Goal: Use online tool/utility: Utilize a website feature to perform a specific function

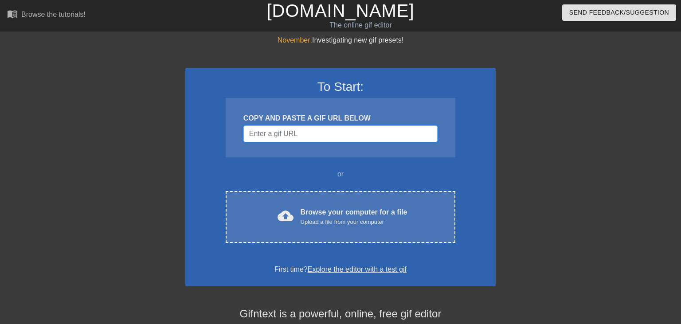
click at [343, 135] on input "Username" at bounding box center [340, 133] width 194 height 17
paste input "[URL][DOMAIN_NAME]"
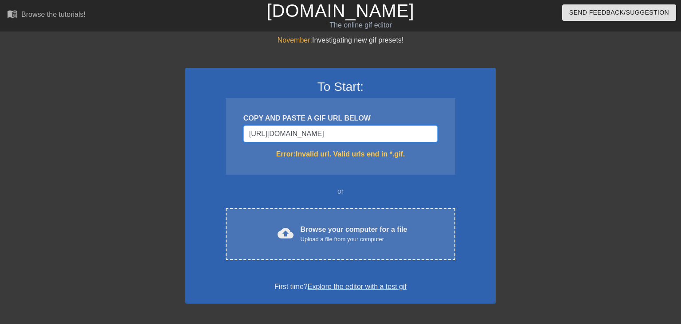
type input "[URL][DOMAIN_NAME]"
drag, startPoint x: 431, startPoint y: 137, endPoint x: 152, endPoint y: 102, distance: 282.0
click at [243, 125] on input "[URL][DOMAIN_NAME]" at bounding box center [340, 133] width 194 height 17
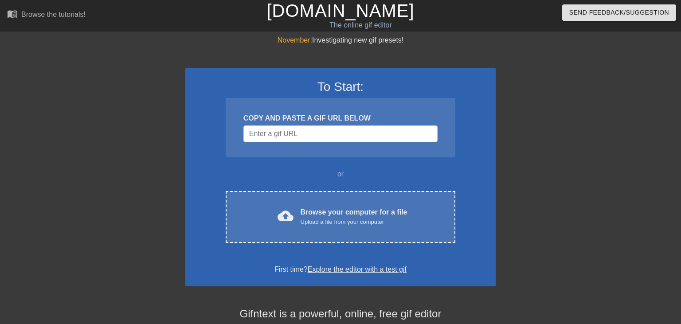
click at [605, 166] on div at bounding box center [572, 168] width 133 height 266
click at [308, 123] on div "COPY AND PASTE A GIF URL BELOW" at bounding box center [340, 118] width 194 height 11
click at [313, 133] on input "Username" at bounding box center [340, 133] width 194 height 17
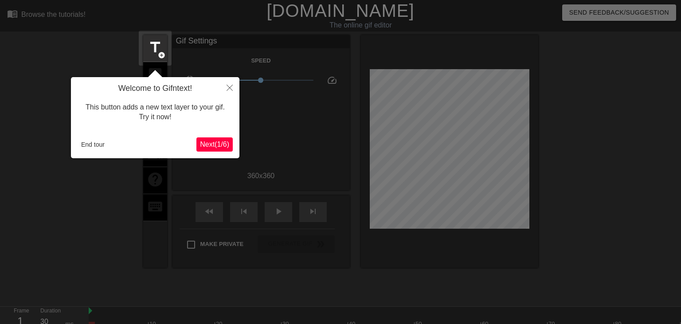
scroll to position [21, 0]
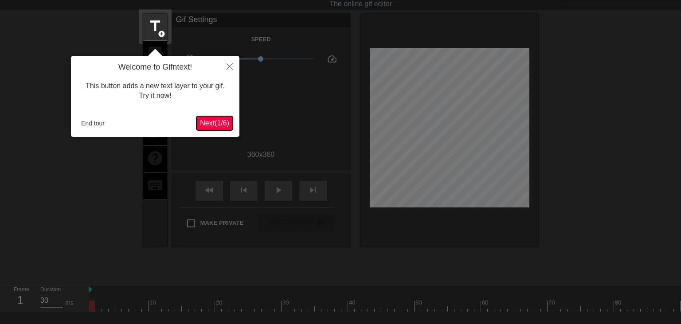
click at [214, 119] on span "Next ( 1 / 6 )" at bounding box center [214, 123] width 29 height 8
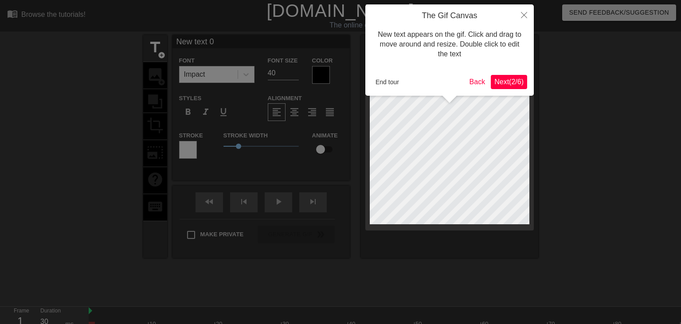
click at [505, 78] on span "Next ( 2 / 6 )" at bounding box center [508, 82] width 29 height 8
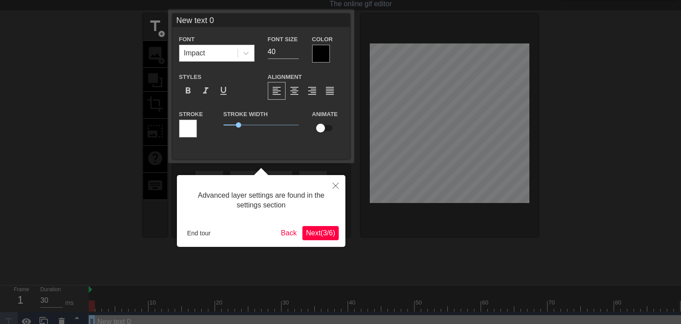
click at [322, 231] on span "Next ( 3 / 6 )" at bounding box center [320, 233] width 29 height 8
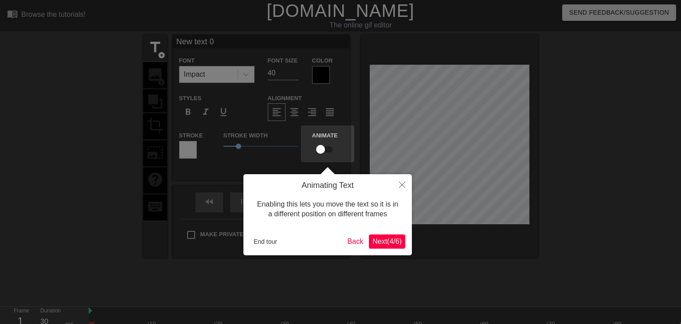
click at [388, 244] on span "Next ( 4 / 6 )" at bounding box center [386, 242] width 29 height 8
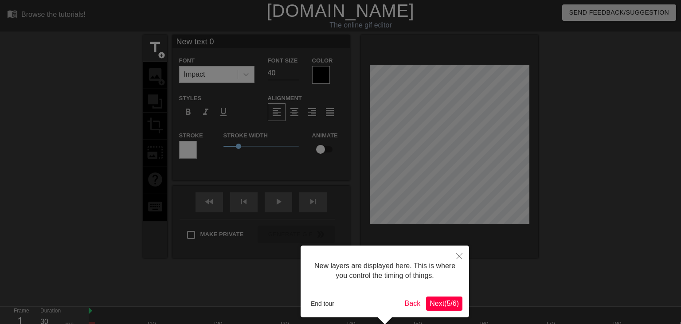
scroll to position [37, 0]
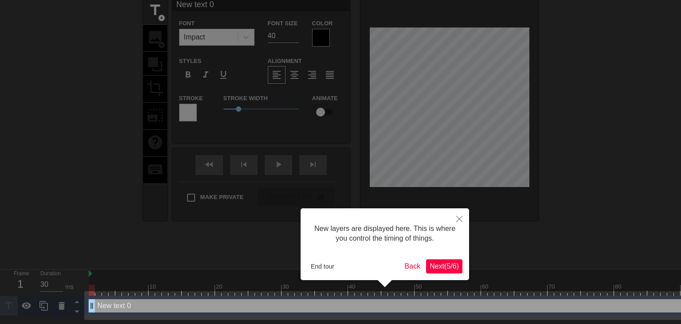
click at [449, 267] on span "Next ( 5 / 6 )" at bounding box center [444, 267] width 29 height 8
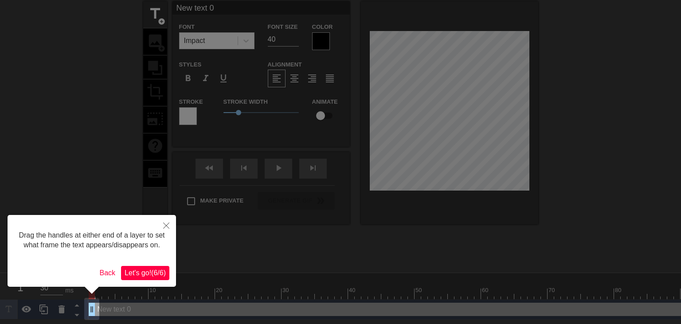
scroll to position [0, 0]
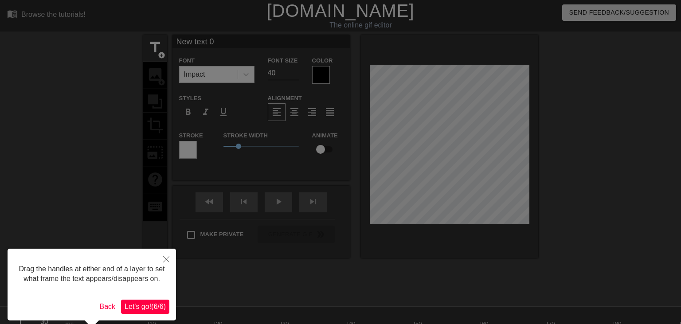
click at [153, 310] on span "Let's go! ( 6 / 6 )" at bounding box center [145, 307] width 41 height 8
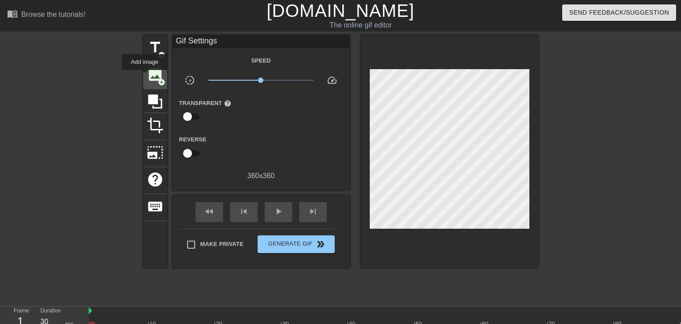
click at [145, 76] on div "image add_circle" at bounding box center [155, 75] width 24 height 27
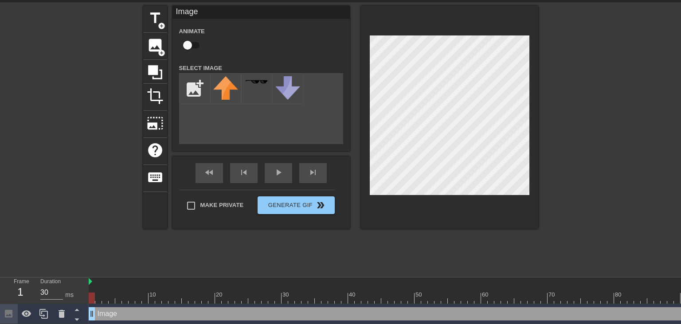
scroll to position [31, 0]
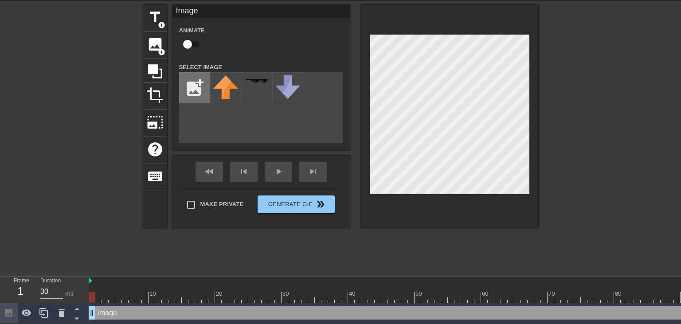
click at [196, 81] on input "file" at bounding box center [195, 88] width 30 height 30
type input "C:\fakepath\Illustration163_2.png"
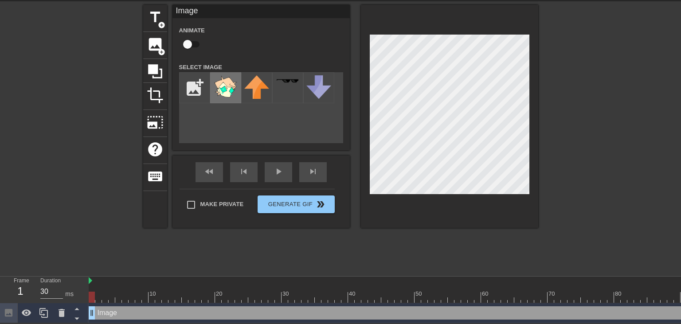
click at [224, 81] on img at bounding box center [225, 86] width 25 height 23
click at [101, 294] on div at bounding box center [591, 297] width 1004 height 11
click at [121, 290] on div at bounding box center [118, 291] width 7 height 11
click at [135, 294] on div at bounding box center [591, 297] width 1004 height 11
click at [153, 294] on div at bounding box center [591, 297] width 1004 height 11
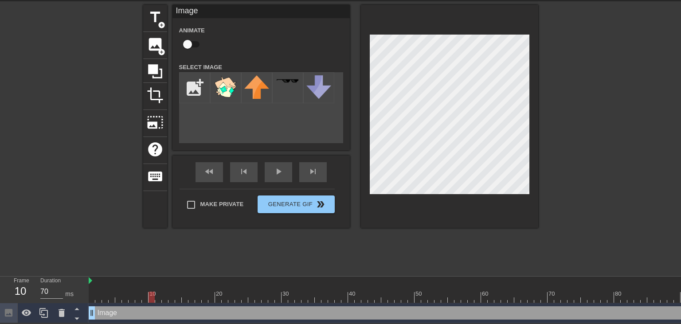
click at [176, 292] on div at bounding box center [591, 297] width 1004 height 11
click at [185, 292] on div at bounding box center [591, 297] width 1004 height 11
click at [199, 293] on div at bounding box center [591, 297] width 1004 height 11
click at [216, 295] on div at bounding box center [591, 297] width 1004 height 11
click at [230, 297] on div at bounding box center [591, 297] width 1004 height 11
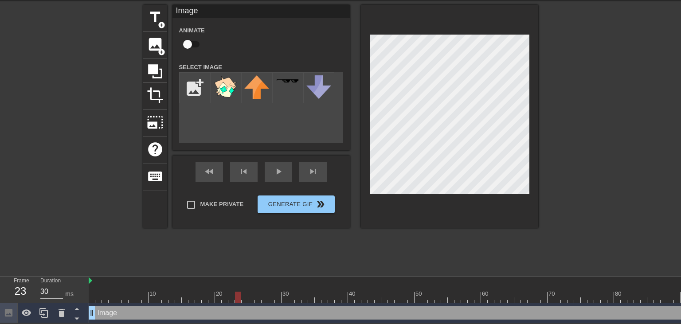
click at [235, 296] on div at bounding box center [591, 297] width 1004 height 11
click at [245, 296] on div at bounding box center [591, 297] width 1004 height 11
click at [251, 297] on div at bounding box center [591, 297] width 1004 height 11
click at [263, 299] on div at bounding box center [591, 297] width 1004 height 11
click at [266, 298] on div at bounding box center [265, 297] width 6 height 11
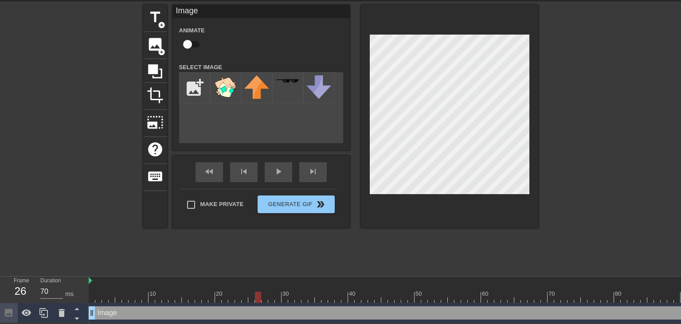
click at [257, 297] on div at bounding box center [591, 297] width 1004 height 11
click at [266, 295] on div at bounding box center [591, 297] width 1004 height 11
click at [290, 295] on div at bounding box center [591, 297] width 1004 height 11
click at [442, 295] on div at bounding box center [591, 297] width 1004 height 11
click at [88, 294] on div "Frame 54 Duration 70 ms" at bounding box center [44, 290] width 89 height 27
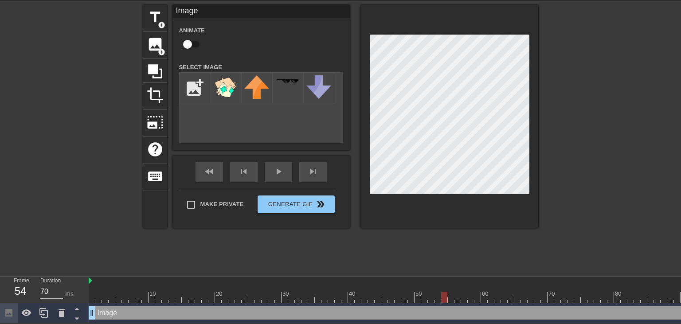
click at [100, 293] on div at bounding box center [591, 297] width 1004 height 11
type input "30"
click at [95, 292] on div at bounding box center [591, 297] width 1004 height 11
click at [365, 207] on div at bounding box center [449, 116] width 177 height 223
click at [189, 43] on input "checkbox" at bounding box center [187, 44] width 51 height 17
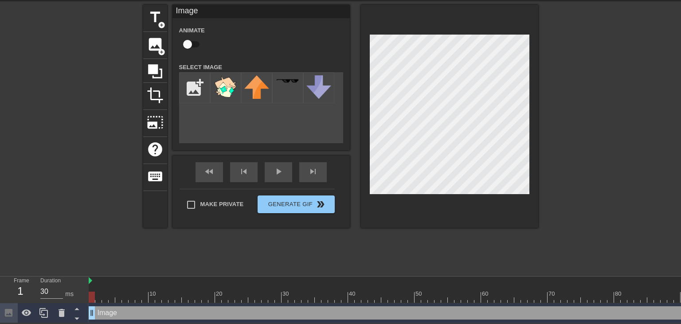
checkbox input "true"
click at [98, 298] on div at bounding box center [591, 297] width 1004 height 11
click at [105, 296] on div at bounding box center [591, 297] width 1004 height 11
click at [111, 297] on div at bounding box center [591, 297] width 1004 height 11
click at [126, 298] on div at bounding box center [591, 297] width 1004 height 11
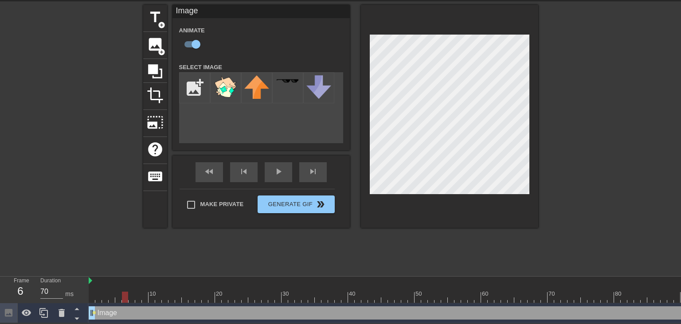
click at [137, 299] on div at bounding box center [591, 297] width 1004 height 11
click at [147, 299] on div at bounding box center [591, 297] width 1004 height 11
click at [156, 298] on div at bounding box center [591, 297] width 1004 height 11
click at [168, 298] on div at bounding box center [591, 297] width 1004 height 11
click at [173, 298] on div at bounding box center [591, 297] width 1004 height 11
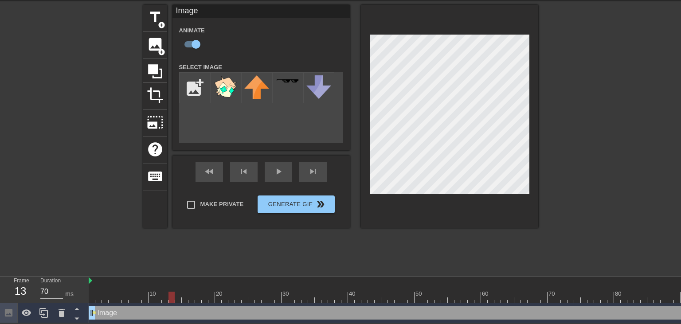
click at [179, 297] on div at bounding box center [591, 297] width 1004 height 11
click at [186, 297] on div at bounding box center [591, 297] width 1004 height 11
click at [196, 298] on div at bounding box center [591, 297] width 1004 height 11
click at [206, 298] on div at bounding box center [591, 297] width 1004 height 11
click at [211, 298] on div at bounding box center [591, 297] width 1004 height 11
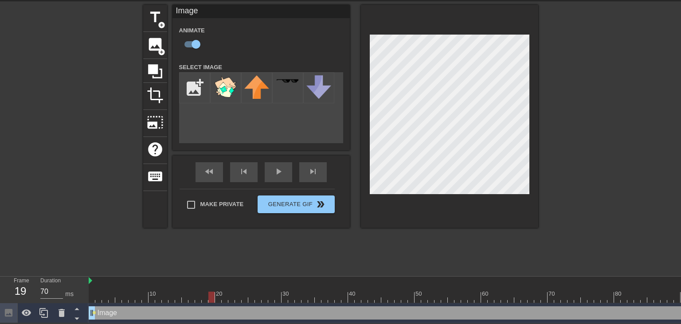
click at [219, 298] on div at bounding box center [591, 297] width 1004 height 11
click at [229, 298] on div at bounding box center [591, 297] width 1004 height 11
click at [237, 299] on div at bounding box center [591, 297] width 1004 height 11
click at [243, 297] on div at bounding box center [591, 297] width 1004 height 11
click at [251, 297] on div at bounding box center [591, 297] width 1004 height 11
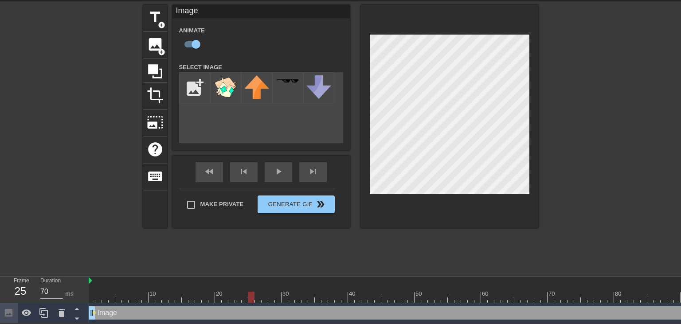
click at [259, 297] on div at bounding box center [591, 297] width 1004 height 11
click at [266, 298] on div at bounding box center [591, 297] width 1004 height 11
click at [258, 299] on div at bounding box center [591, 297] width 1004 height 11
drag, startPoint x: 265, startPoint y: 298, endPoint x: 345, endPoint y: 246, distance: 96.2
click at [265, 298] on div at bounding box center [591, 297] width 1004 height 11
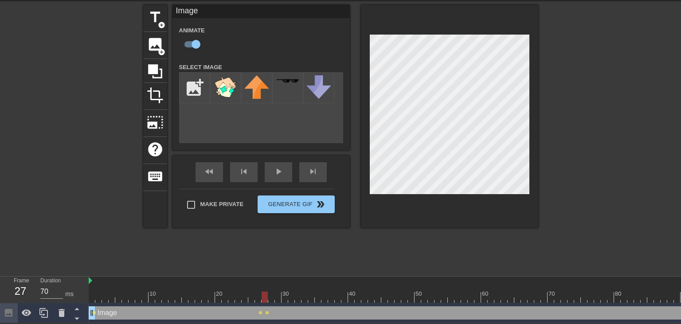
click at [259, 297] on div at bounding box center [591, 297] width 1004 height 11
drag, startPoint x: 253, startPoint y: 297, endPoint x: 334, endPoint y: 248, distance: 95.1
click at [252, 297] on div at bounding box center [591, 297] width 1004 height 11
click at [256, 297] on div at bounding box center [591, 297] width 1004 height 11
click at [266, 297] on div at bounding box center [591, 297] width 1004 height 11
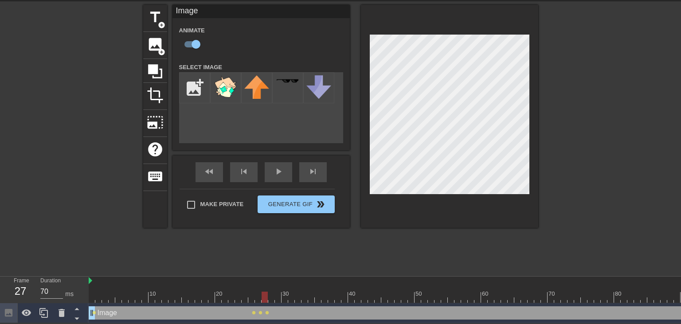
click at [274, 294] on div at bounding box center [591, 297] width 1004 height 11
click at [279, 295] on div at bounding box center [591, 297] width 1004 height 11
click at [283, 297] on div at bounding box center [591, 297] width 1004 height 11
click at [291, 296] on div at bounding box center [591, 297] width 1004 height 11
drag, startPoint x: 297, startPoint y: 300, endPoint x: 415, endPoint y: 220, distance: 142.8
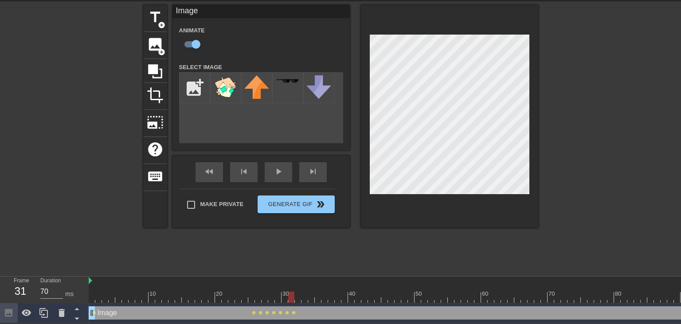
click at [297, 300] on div at bounding box center [591, 297] width 1004 height 11
click at [304, 297] on div at bounding box center [591, 297] width 1004 height 11
click at [310, 298] on div at bounding box center [591, 297] width 1004 height 11
click at [319, 295] on div at bounding box center [591, 297] width 1004 height 11
click at [325, 297] on div at bounding box center [591, 297] width 1004 height 11
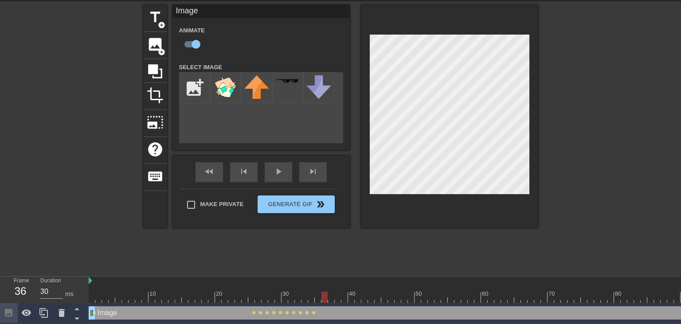
click at [331, 297] on div at bounding box center [591, 297] width 1004 height 11
click at [323, 299] on div at bounding box center [591, 297] width 1004 height 11
click at [332, 301] on div at bounding box center [591, 297] width 1004 height 11
click at [318, 298] on div at bounding box center [591, 297] width 1004 height 11
click at [325, 296] on div at bounding box center [591, 297] width 1004 height 11
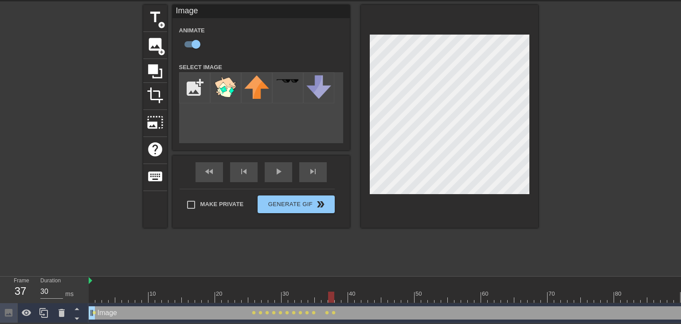
click at [331, 297] on div at bounding box center [591, 297] width 1004 height 11
click at [348, 298] on div at bounding box center [591, 297] width 1004 height 11
click at [336, 298] on div at bounding box center [591, 297] width 1004 height 11
click at [330, 298] on div at bounding box center [591, 297] width 1004 height 11
click at [340, 298] on div at bounding box center [591, 297] width 1004 height 11
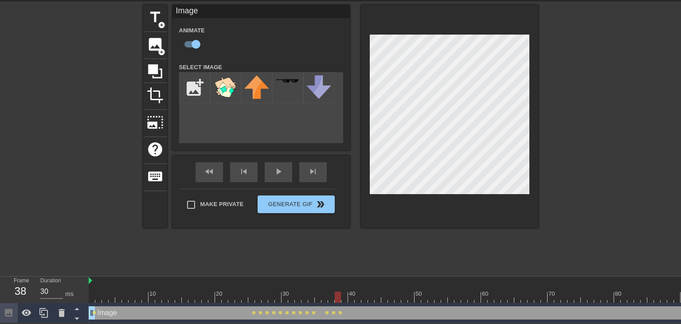
click at [343, 301] on div at bounding box center [591, 297] width 1004 height 11
click at [351, 299] on div at bounding box center [591, 297] width 1004 height 11
click at [357, 295] on div at bounding box center [591, 297] width 1004 height 11
click at [365, 297] on div at bounding box center [591, 297] width 1004 height 11
drag, startPoint x: 372, startPoint y: 298, endPoint x: 380, endPoint y: 295, distance: 9.4
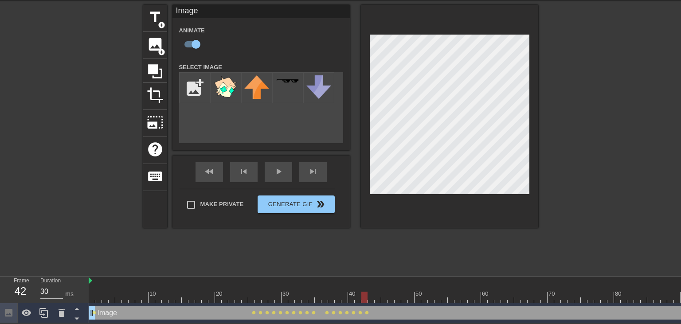
click at [372, 298] on div at bounding box center [591, 297] width 1004 height 11
click at [384, 294] on div at bounding box center [591, 297] width 1004 height 11
click at [391, 299] on div at bounding box center [591, 297] width 1004 height 11
click at [396, 299] on div at bounding box center [591, 297] width 1004 height 11
click at [406, 297] on div at bounding box center [591, 297] width 1004 height 11
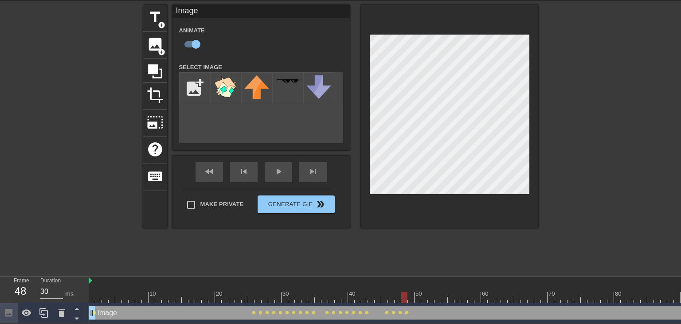
click at [411, 294] on div at bounding box center [591, 297] width 1004 height 11
click at [419, 299] on div at bounding box center [591, 297] width 1004 height 11
click at [425, 297] on div at bounding box center [591, 297] width 1004 height 11
click at [431, 297] on div at bounding box center [591, 297] width 1004 height 11
click at [446, 299] on div at bounding box center [591, 297] width 1004 height 11
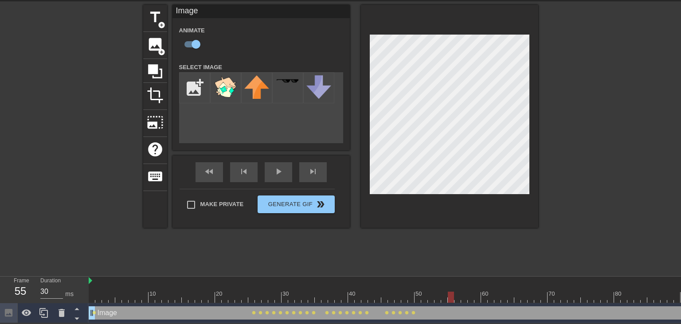
click at [450, 297] on div at bounding box center [591, 297] width 1004 height 11
click at [456, 296] on div at bounding box center [591, 297] width 1004 height 11
click at [450, 297] on div at bounding box center [591, 297] width 1004 height 11
click at [456, 297] on div at bounding box center [591, 297] width 1004 height 11
click at [463, 298] on div at bounding box center [591, 297] width 1004 height 11
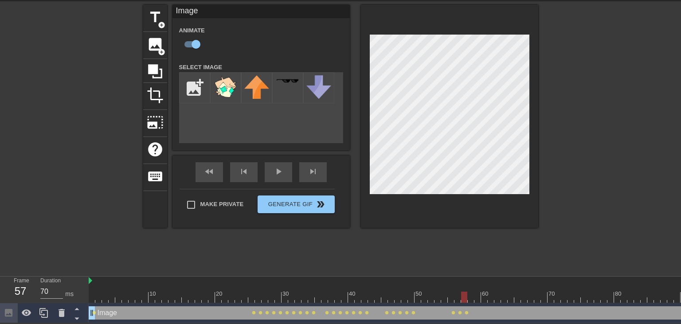
click at [471, 296] on div at bounding box center [591, 297] width 1004 height 11
click at [475, 296] on div at bounding box center [591, 297] width 1004 height 11
drag, startPoint x: 485, startPoint y: 299, endPoint x: 485, endPoint y: 262, distance: 37.2
click at [485, 298] on div at bounding box center [591, 297] width 1004 height 11
click at [491, 301] on div at bounding box center [591, 297] width 1004 height 11
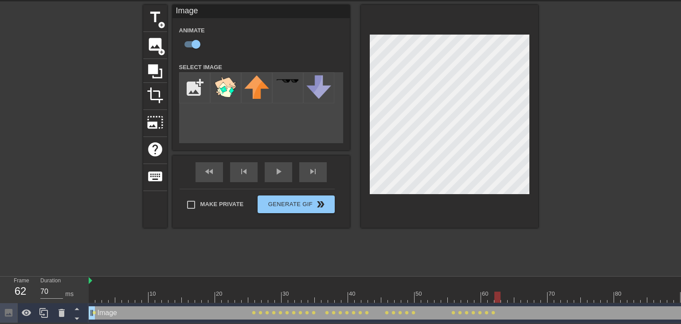
click at [496, 298] on div at bounding box center [591, 297] width 1004 height 11
click at [504, 296] on div at bounding box center [591, 297] width 1004 height 11
click at [510, 301] on div at bounding box center [591, 297] width 1004 height 11
click at [518, 302] on div "10 20 30 40 50 60 70 80 90 100 110 120 130 140 150" at bounding box center [591, 290] width 1004 height 27
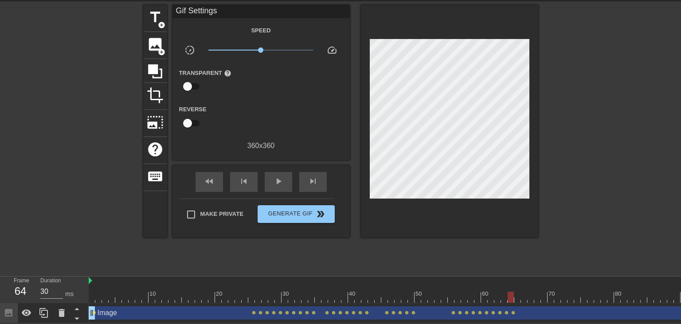
click at [520, 300] on div at bounding box center [591, 297] width 1004 height 11
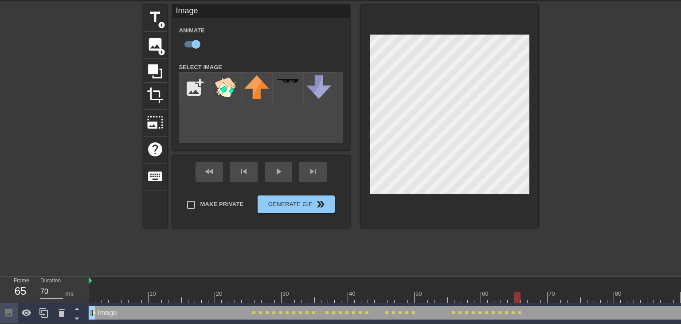
drag, startPoint x: 526, startPoint y: 296, endPoint x: 521, endPoint y: 262, distance: 34.9
click at [525, 297] on div at bounding box center [591, 297] width 1004 height 11
click at [531, 298] on div at bounding box center [591, 297] width 1004 height 11
click at [538, 297] on div at bounding box center [591, 297] width 1004 height 11
click at [544, 297] on div at bounding box center [591, 297] width 1004 height 11
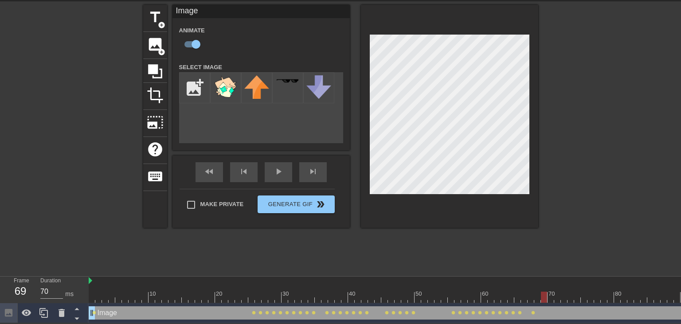
click at [551, 298] on div at bounding box center [591, 297] width 1004 height 11
click at [557, 296] on div at bounding box center [591, 297] width 1004 height 11
click at [564, 297] on div at bounding box center [591, 297] width 1004 height 11
click at [569, 298] on div at bounding box center [591, 297] width 1004 height 11
click at [576, 298] on div at bounding box center [591, 297] width 1004 height 11
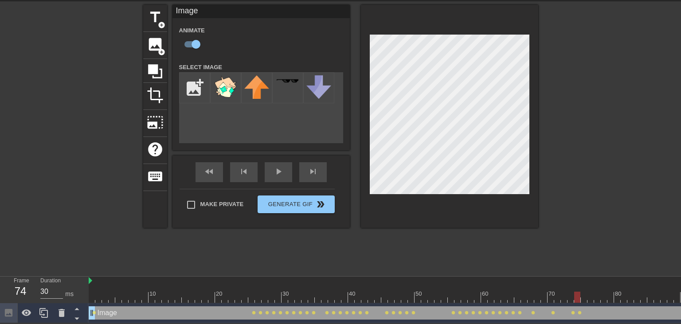
click at [585, 296] on div at bounding box center [591, 297] width 1004 height 11
click at [589, 297] on div at bounding box center [591, 297] width 1004 height 11
click at [599, 296] on div at bounding box center [591, 297] width 1004 height 11
click at [604, 298] on div at bounding box center [591, 297] width 1004 height 11
drag, startPoint x: 610, startPoint y: 299, endPoint x: 600, endPoint y: 299, distance: 9.8
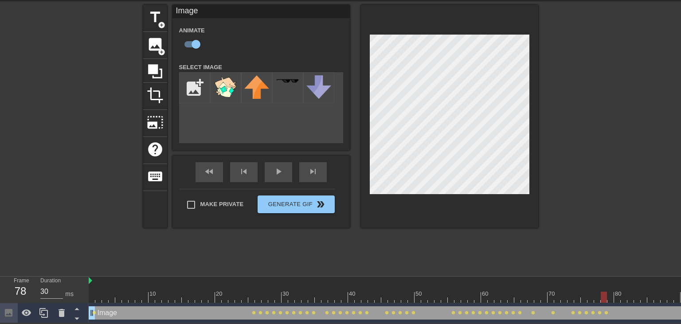
click at [610, 299] on div at bounding box center [591, 297] width 1004 height 11
click at [618, 299] on div at bounding box center [591, 297] width 1004 height 11
click at [623, 297] on div at bounding box center [591, 297] width 1004 height 11
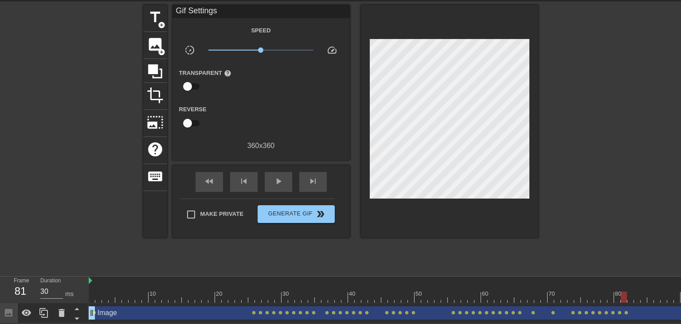
click at [625, 303] on div "Image drag_handle drag_handle lens lens lens lens lens lens lens lens lens lens…" at bounding box center [591, 313] width 1004 height 20
click at [633, 297] on div at bounding box center [591, 297] width 1004 height 11
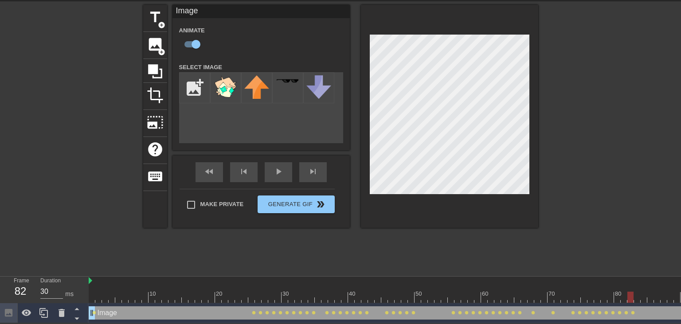
drag, startPoint x: 637, startPoint y: 297, endPoint x: 612, endPoint y: 258, distance: 46.0
click at [636, 297] on div at bounding box center [591, 297] width 1004 height 11
drag, startPoint x: 645, startPoint y: 298, endPoint x: 564, endPoint y: 243, distance: 97.9
click at [645, 298] on div at bounding box center [591, 297] width 1004 height 11
drag, startPoint x: 651, startPoint y: 300, endPoint x: 593, endPoint y: 255, distance: 74.0
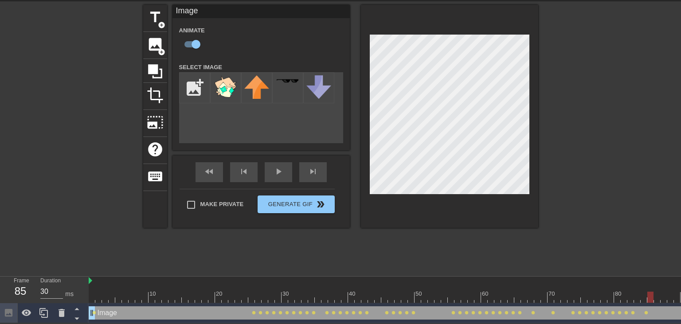
click at [651, 299] on div at bounding box center [591, 297] width 1004 height 11
click at [659, 298] on div at bounding box center [591, 297] width 1004 height 11
click at [663, 300] on div at bounding box center [591, 297] width 1004 height 11
drag, startPoint x: 670, startPoint y: 296, endPoint x: 645, endPoint y: 284, distance: 27.8
click at [670, 296] on div at bounding box center [591, 297] width 1004 height 11
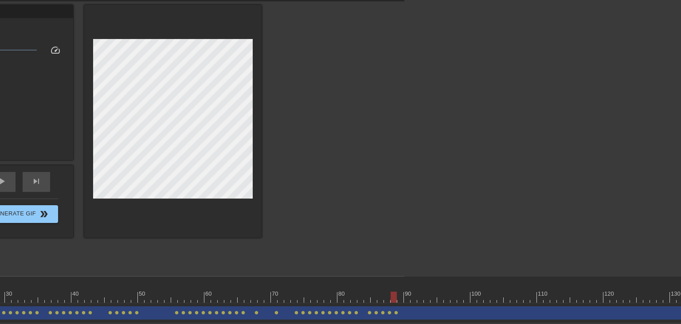
scroll to position [31, 275]
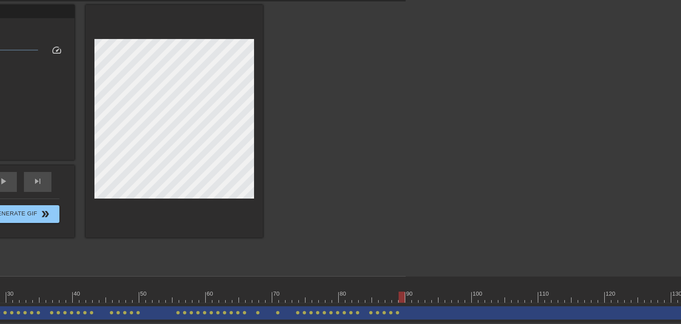
click at [404, 296] on div at bounding box center [315, 297] width 1004 height 11
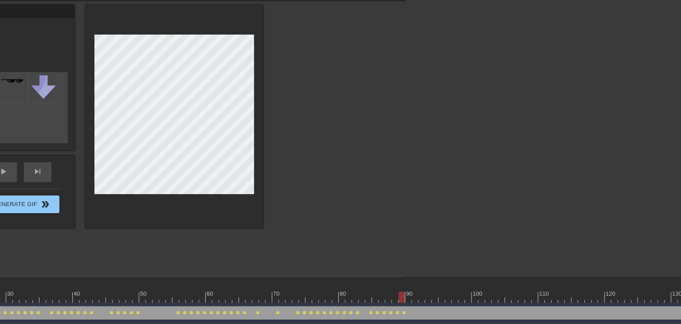
click at [408, 298] on div at bounding box center [315, 297] width 1004 height 11
click at [416, 301] on div at bounding box center [315, 297] width 1004 height 11
drag, startPoint x: 422, startPoint y: 300, endPoint x: 342, endPoint y: 235, distance: 103.0
click at [422, 300] on div at bounding box center [315, 297] width 1004 height 11
click at [428, 296] on div at bounding box center [315, 297] width 1004 height 11
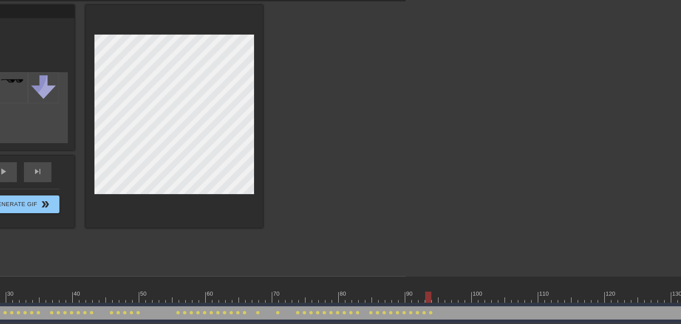
click at [434, 298] on div at bounding box center [315, 297] width 1004 height 11
click at [442, 300] on div at bounding box center [315, 297] width 1004 height 11
click at [446, 297] on div at bounding box center [315, 297] width 1004 height 11
click at [455, 298] on div at bounding box center [315, 297] width 1004 height 11
click at [462, 299] on div at bounding box center [315, 297] width 1004 height 11
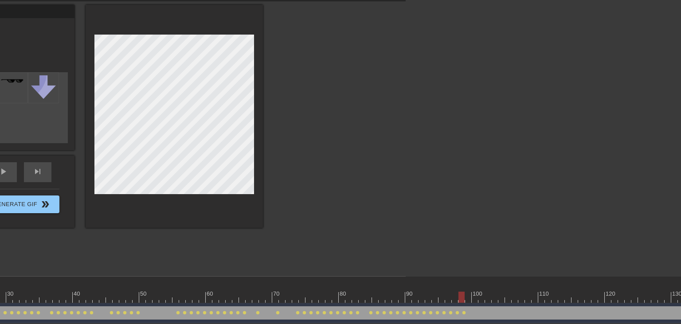
click at [468, 301] on div at bounding box center [315, 297] width 1004 height 11
click at [474, 300] on div at bounding box center [315, 297] width 1004 height 11
click at [483, 300] on div at bounding box center [315, 297] width 1004 height 11
click at [489, 297] on div at bounding box center [315, 297] width 1004 height 11
click at [495, 299] on div at bounding box center [315, 297] width 1004 height 11
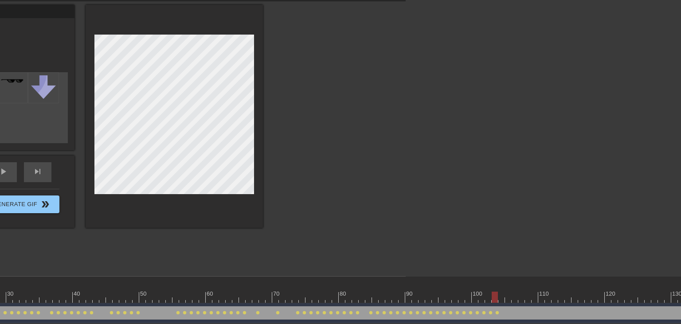
click at [501, 297] on div at bounding box center [315, 297] width 1004 height 11
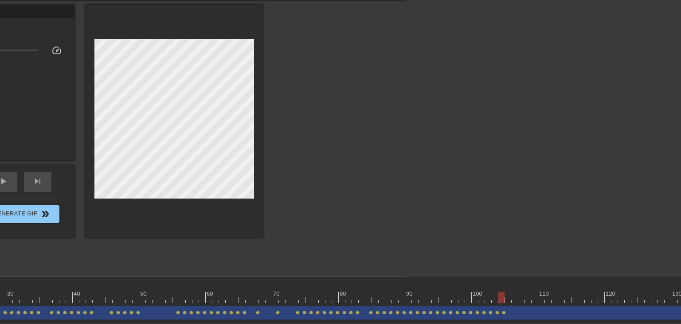
click at [509, 302] on div "10 20 30 40 50 60 70 80 90 100 110 120 130 140 150" at bounding box center [315, 290] width 1004 height 27
click at [509, 299] on div at bounding box center [315, 297] width 1004 height 11
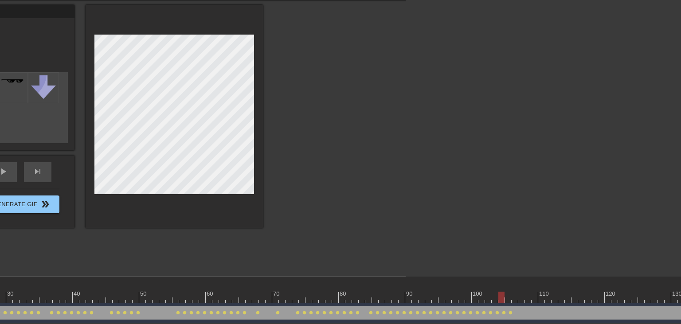
click at [502, 296] on div at bounding box center [315, 297] width 1004 height 11
click at [507, 298] on div at bounding box center [315, 297] width 1004 height 11
click at [517, 300] on div at bounding box center [315, 297] width 1004 height 11
drag, startPoint x: 520, startPoint y: 297, endPoint x: 513, endPoint y: 294, distance: 7.3
click at [519, 297] on div at bounding box center [315, 297] width 1004 height 11
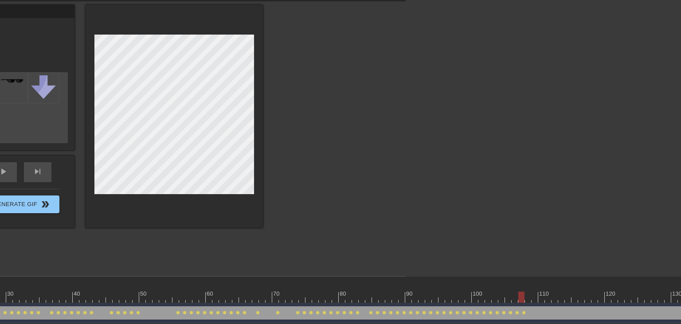
click at [529, 298] on div at bounding box center [315, 297] width 1004 height 11
click at [534, 298] on div at bounding box center [315, 297] width 1004 height 11
click at [544, 300] on div at bounding box center [315, 297] width 1004 height 11
click at [549, 300] on div at bounding box center [315, 297] width 1004 height 11
click at [553, 299] on div at bounding box center [315, 297] width 1004 height 11
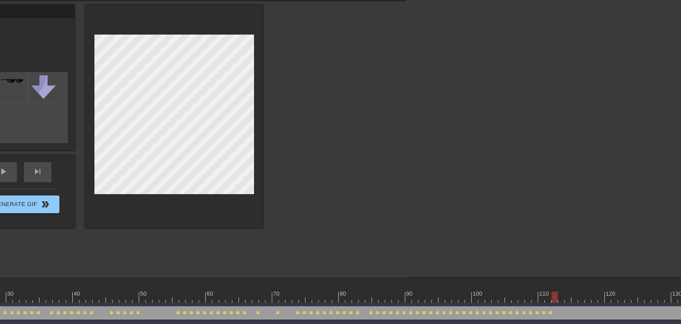
click at [561, 299] on div at bounding box center [315, 297] width 1004 height 11
click at [553, 299] on div at bounding box center [315, 297] width 1004 height 11
click at [562, 301] on div at bounding box center [315, 297] width 1004 height 11
click at [569, 300] on div at bounding box center [315, 297] width 1004 height 11
click at [576, 301] on div at bounding box center [315, 297] width 1004 height 11
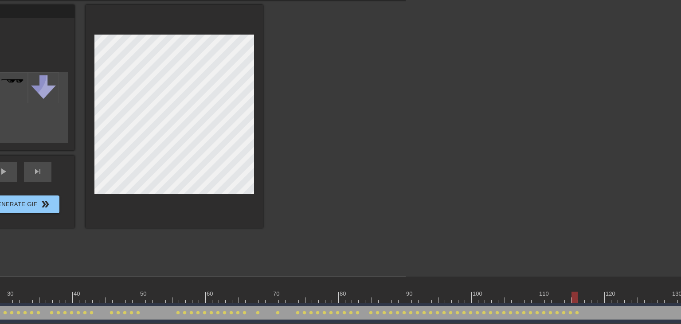
click at [583, 299] on div at bounding box center [315, 297] width 1004 height 11
click at [591, 299] on div at bounding box center [315, 297] width 1004 height 11
click at [593, 300] on div at bounding box center [315, 297] width 1004 height 11
click at [600, 297] on div at bounding box center [315, 297] width 1004 height 11
click at [605, 298] on div at bounding box center [315, 297] width 1004 height 11
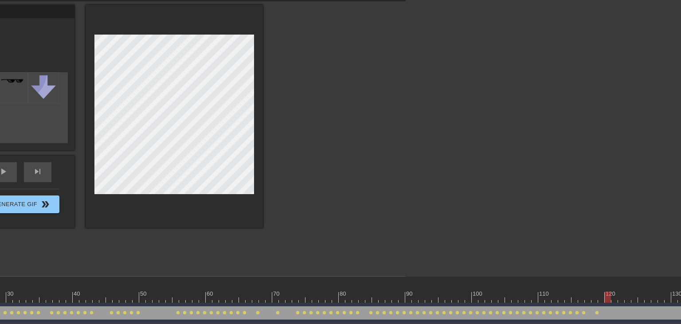
click at [612, 299] on div at bounding box center [315, 297] width 1004 height 11
click at [620, 299] on div at bounding box center [315, 297] width 1004 height 11
click at [626, 299] on div at bounding box center [315, 297] width 1004 height 11
click at [636, 301] on div at bounding box center [315, 297] width 1004 height 11
click at [642, 303] on div "Image drag_handle drag_handle lens lens lens lens lens lens lens lens lens lens…" at bounding box center [315, 313] width 1004 height 20
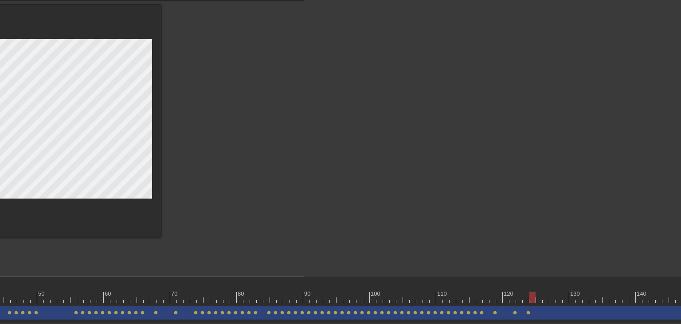
scroll to position [31, 365]
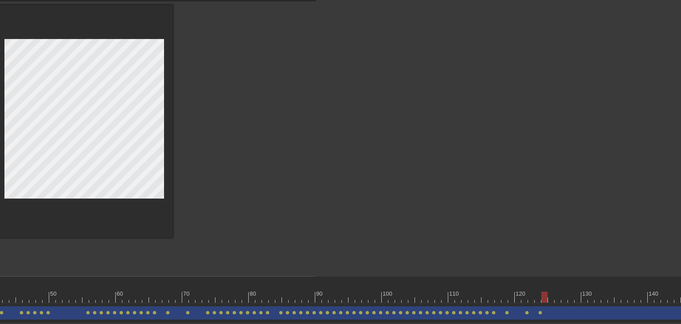
click at [552, 299] on div at bounding box center [225, 297] width 1004 height 11
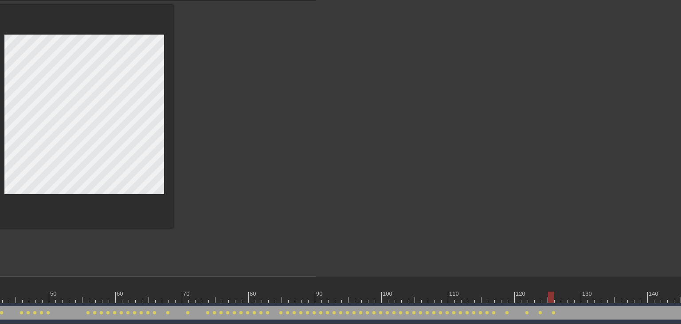
click at [557, 297] on div at bounding box center [225, 297] width 1004 height 11
click at [563, 298] on div at bounding box center [225, 297] width 1004 height 11
click at [571, 301] on div at bounding box center [225, 297] width 1004 height 11
click at [575, 298] on div at bounding box center [225, 297] width 1004 height 11
click at [583, 299] on div at bounding box center [225, 297] width 1004 height 11
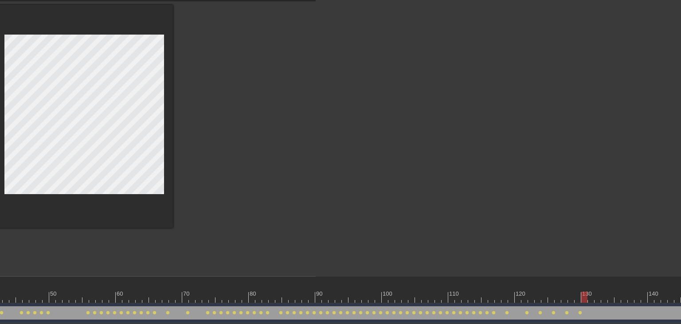
click at [587, 297] on div at bounding box center [584, 297] width 6 height 11
click at [585, 299] on div at bounding box center [225, 297] width 1004 height 11
drag, startPoint x: 592, startPoint y: 297, endPoint x: 184, endPoint y: 106, distance: 450.7
click at [592, 297] on div at bounding box center [225, 297] width 1004 height 11
click at [597, 297] on div at bounding box center [225, 297] width 1004 height 11
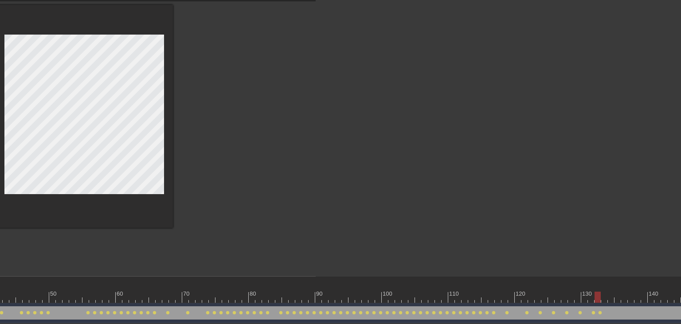
click at [603, 299] on div at bounding box center [225, 297] width 1004 height 11
click at [607, 295] on div at bounding box center [225, 297] width 1004 height 11
click at [611, 300] on div at bounding box center [225, 297] width 1004 height 11
click at [618, 299] on div at bounding box center [225, 297] width 1004 height 11
click at [624, 301] on div at bounding box center [225, 297] width 1004 height 11
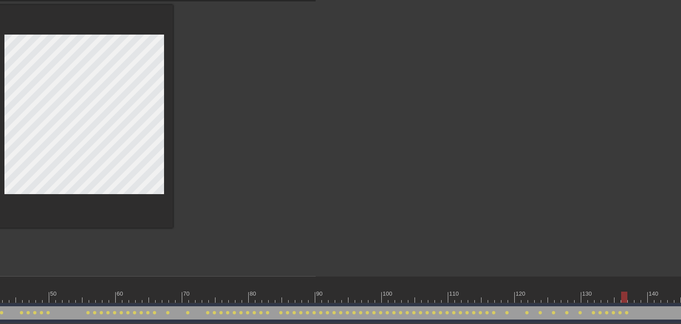
click at [631, 301] on div at bounding box center [225, 297] width 1004 height 11
click at [639, 298] on div at bounding box center [225, 297] width 1004 height 11
drag, startPoint x: 641, startPoint y: 300, endPoint x: 464, endPoint y: 240, distance: 186.8
click at [641, 300] on div at bounding box center [225, 297] width 1004 height 11
drag, startPoint x: 652, startPoint y: 298, endPoint x: 557, endPoint y: 271, distance: 98.2
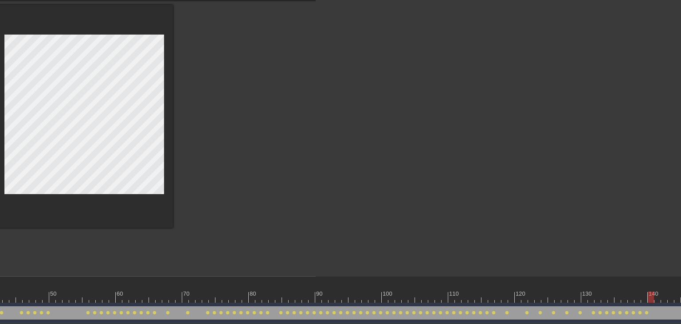
click at [651, 298] on div at bounding box center [225, 297] width 1004 height 11
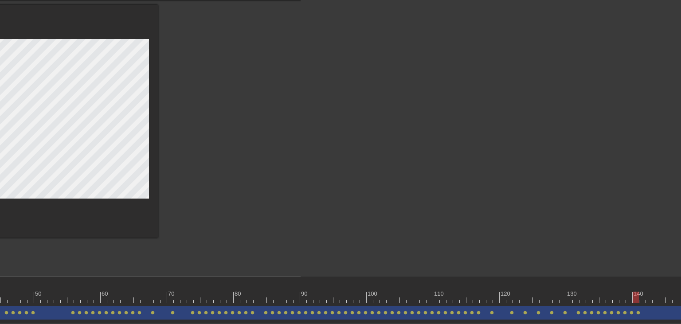
scroll to position [31, 396]
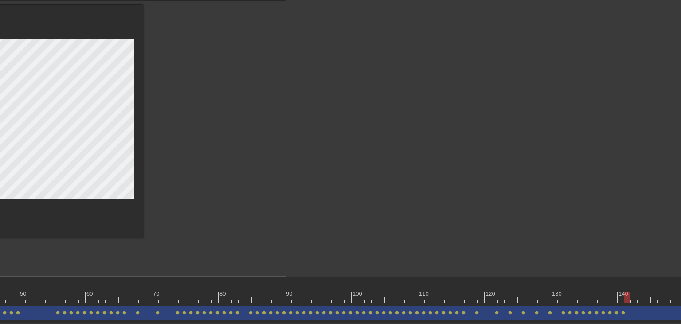
click at [629, 297] on div at bounding box center [195, 297] width 1004 height 11
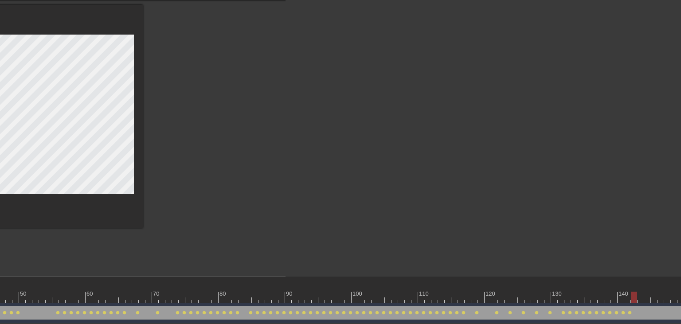
click at [634, 299] on div at bounding box center [195, 297] width 1004 height 11
click at [642, 297] on div at bounding box center [195, 297] width 1004 height 11
click at [644, 298] on div at bounding box center [195, 297] width 1004 height 11
click at [655, 303] on div "Image drag_handle drag_handle lens lens lens lens lens lens lens lens lens lens…" at bounding box center [195, 313] width 1004 height 20
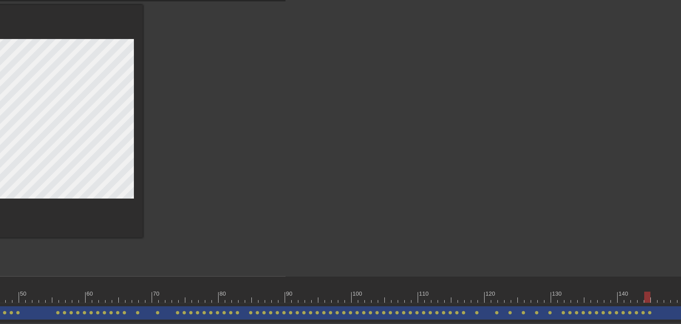
click at [655, 298] on div at bounding box center [195, 297] width 1004 height 11
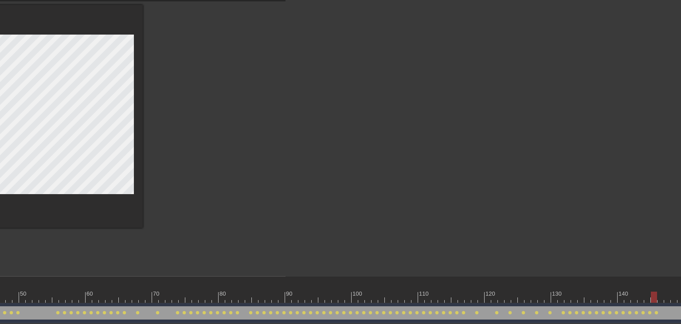
click at [662, 300] on div at bounding box center [195, 297] width 1004 height 11
click at [667, 301] on div at bounding box center [195, 297] width 1004 height 11
drag, startPoint x: 673, startPoint y: 299, endPoint x: 647, endPoint y: 290, distance: 27.9
click at [673, 298] on div at bounding box center [195, 297] width 1004 height 11
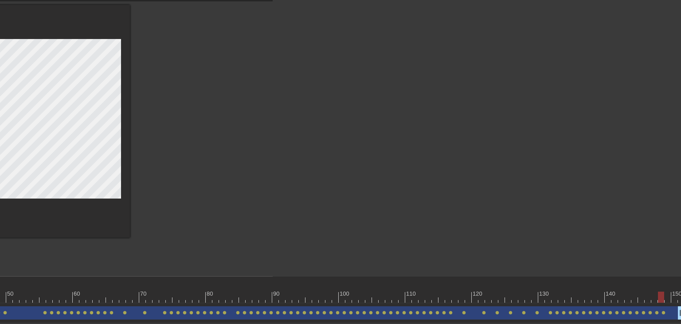
scroll to position [31, 414]
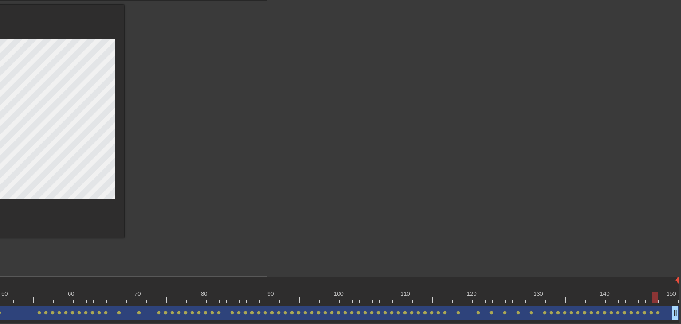
type input "30"
click at [662, 297] on div at bounding box center [177, 297] width 1004 height 11
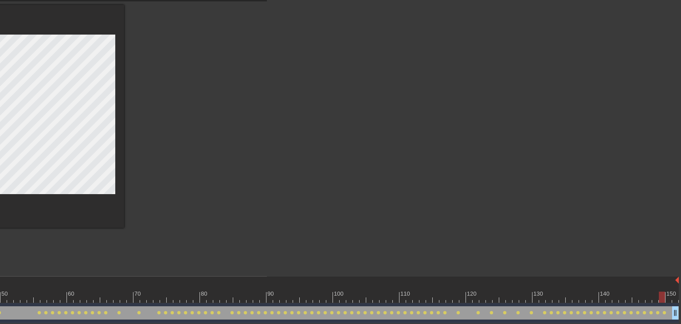
click at [482, 318] on div "Image drag_handle drag_handle lens lens lens lens lens lens lens lens lens lens…" at bounding box center [177, 313] width 1004 height 20
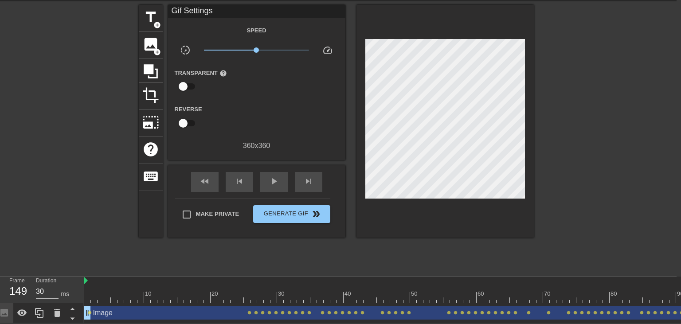
scroll to position [31, 0]
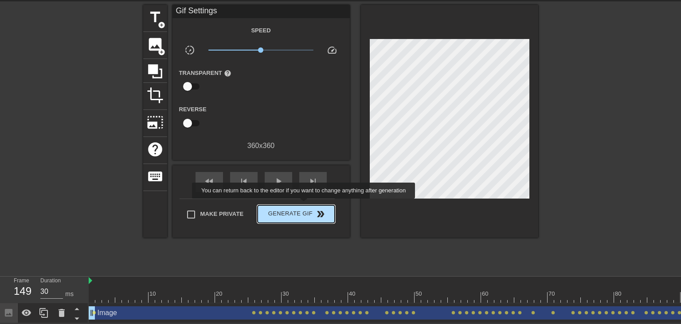
click at [305, 205] on button "Generate Gif double_arrow" at bounding box center [296, 214] width 77 height 18
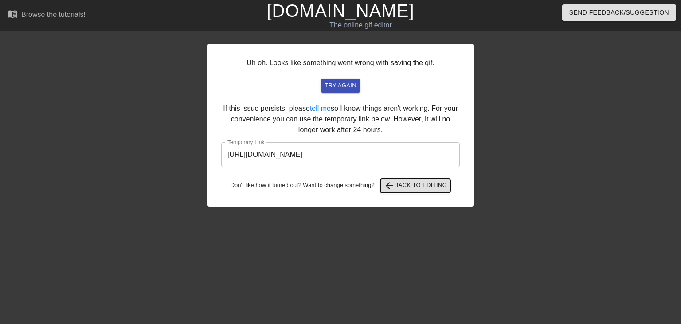
click at [420, 187] on span "arrow_back Back to Editing" at bounding box center [415, 185] width 63 height 11
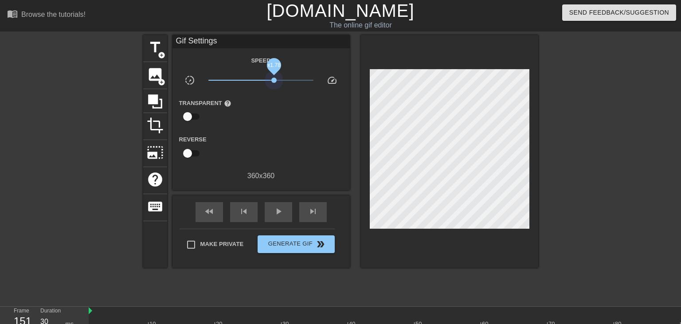
drag, startPoint x: 260, startPoint y: 79, endPoint x: 274, endPoint y: 76, distance: 14.6
click at [274, 76] on span "x1.78" at bounding box center [260, 80] width 105 height 11
click at [270, 78] on span "x1.51" at bounding box center [270, 80] width 5 height 5
click at [188, 247] on input "Make Private" at bounding box center [191, 244] width 19 height 19
checkbox input "true"
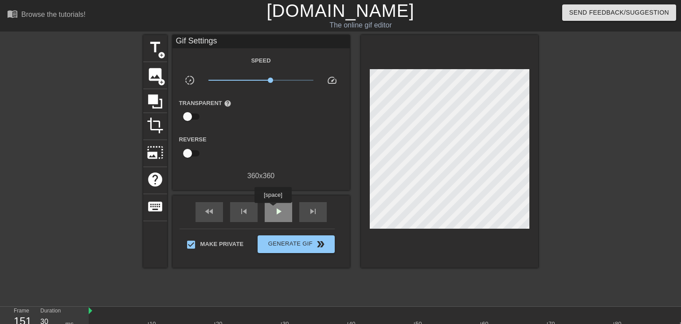
click at [274, 205] on div "play_arrow" at bounding box center [278, 212] width 27 height 20
click at [282, 214] on span "pause" at bounding box center [278, 211] width 11 height 11
drag, startPoint x: 270, startPoint y: 79, endPoint x: 260, endPoint y: 79, distance: 9.3
click at [260, 79] on span "x0.966" at bounding box center [260, 80] width 5 height 5
click at [269, 214] on div "play_arrow" at bounding box center [278, 212] width 27 height 20
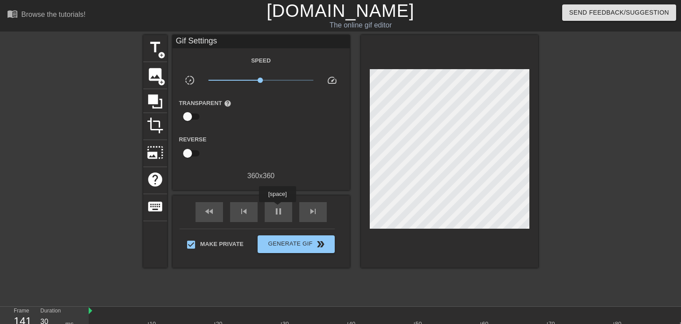
drag, startPoint x: 277, startPoint y: 208, endPoint x: 281, endPoint y: 223, distance: 14.7
click at [278, 208] on span "pause" at bounding box center [278, 211] width 11 height 11
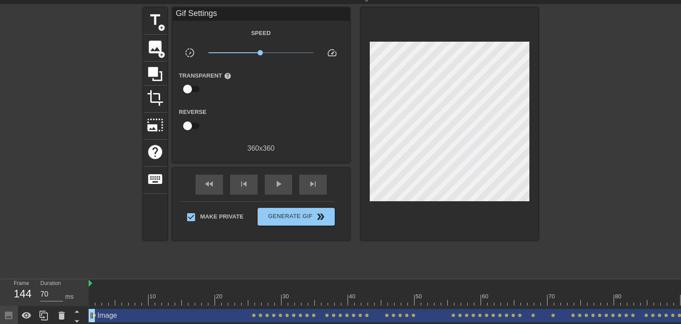
scroll to position [31, 0]
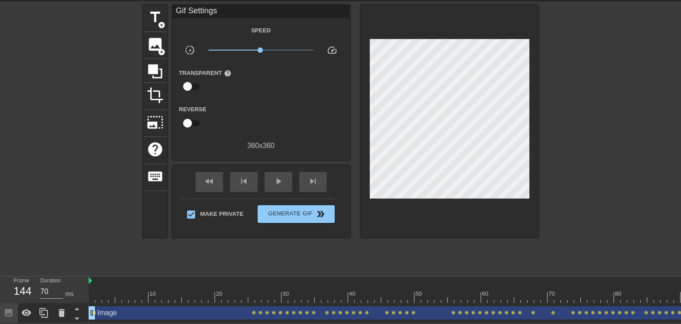
click at [343, 307] on div "Image drag_handle drag_handle" at bounding box center [591, 312] width 1004 height 13
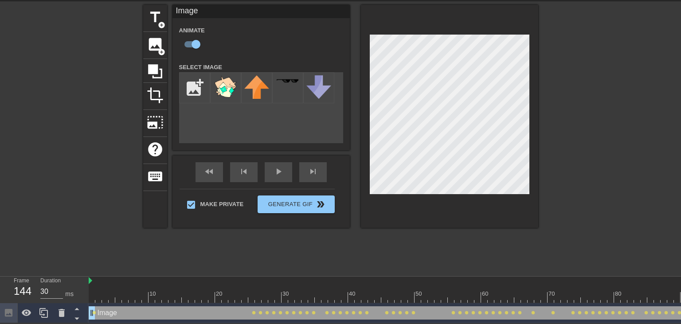
click at [282, 307] on div "Image drag_handle drag_handle" at bounding box center [591, 312] width 1004 height 13
click at [301, 313] on span "lens" at bounding box center [300, 313] width 4 height 4
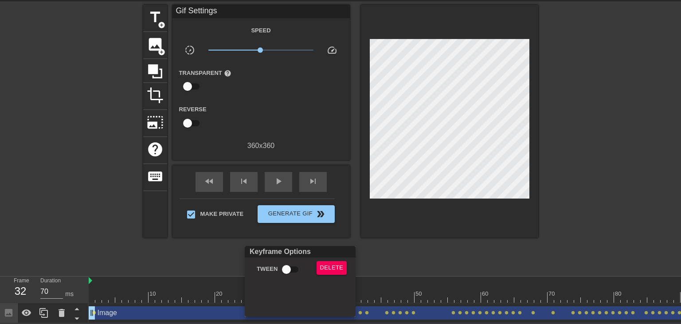
drag, startPoint x: 433, startPoint y: 255, endPoint x: 349, endPoint y: 293, distance: 93.1
click at [432, 255] on div at bounding box center [340, 162] width 681 height 324
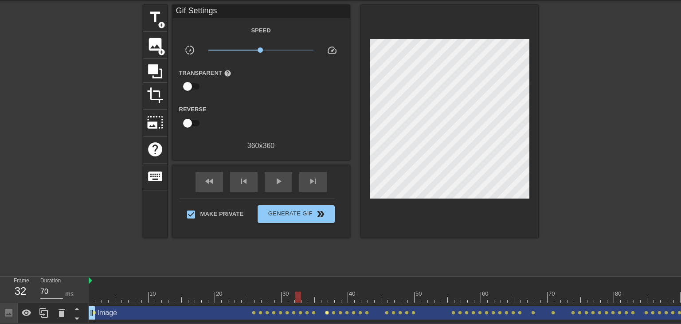
click at [325, 311] on span "lens" at bounding box center [327, 313] width 4 height 4
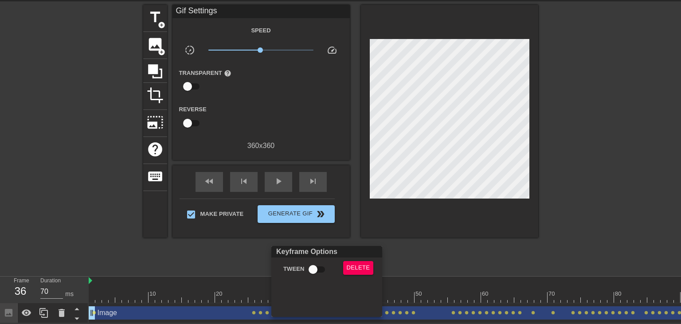
click at [431, 272] on div at bounding box center [340, 162] width 681 height 324
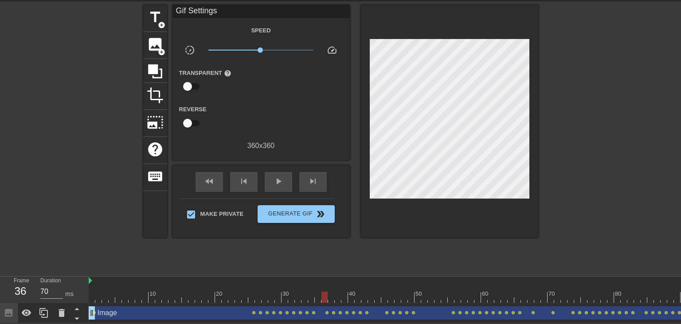
click at [299, 300] on div at bounding box center [591, 297] width 1004 height 11
click at [307, 297] on div at bounding box center [591, 297] width 1004 height 11
click at [313, 295] on div at bounding box center [591, 297] width 1004 height 11
click at [318, 292] on div at bounding box center [591, 297] width 1004 height 11
click at [325, 297] on div at bounding box center [591, 297] width 1004 height 11
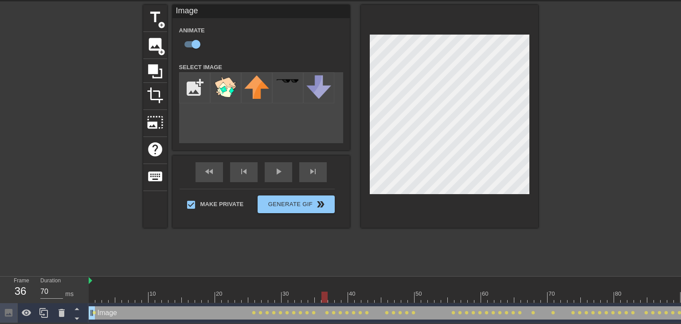
click at [427, 247] on div "title add_circle image add_circle crop photo_size_select_large help keyboard Im…" at bounding box center [340, 138] width 395 height 266
click at [333, 299] on div at bounding box center [591, 297] width 1004 height 11
click at [338, 295] on div at bounding box center [591, 297] width 1004 height 11
click at [345, 295] on div at bounding box center [591, 297] width 1004 height 11
click at [353, 295] on div at bounding box center [591, 297] width 1004 height 11
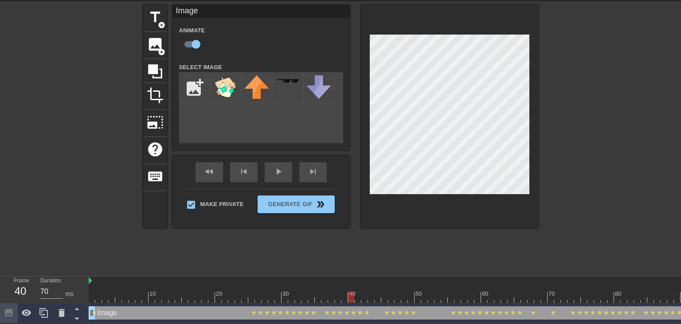
click at [363, 294] on div at bounding box center [591, 297] width 1004 height 11
click at [373, 294] on div at bounding box center [591, 297] width 1004 height 11
click at [379, 296] on div at bounding box center [591, 297] width 1004 height 11
click at [387, 297] on div at bounding box center [591, 297] width 1004 height 11
click at [396, 296] on div at bounding box center [591, 297] width 1004 height 11
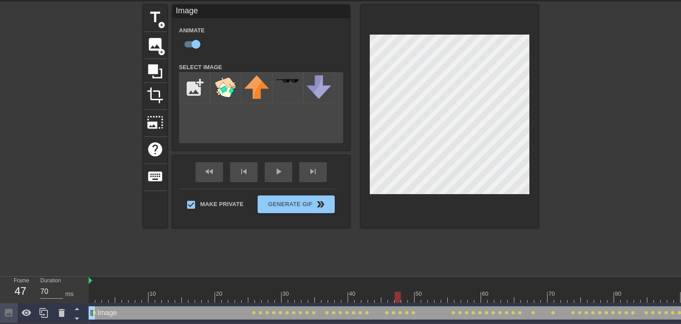
click at [405, 295] on div at bounding box center [591, 297] width 1004 height 11
click at [412, 295] on div at bounding box center [591, 297] width 1004 height 11
click at [451, 296] on div at bounding box center [591, 297] width 1004 height 11
click at [460, 299] on div at bounding box center [591, 297] width 1004 height 11
click at [465, 300] on div at bounding box center [591, 297] width 1004 height 11
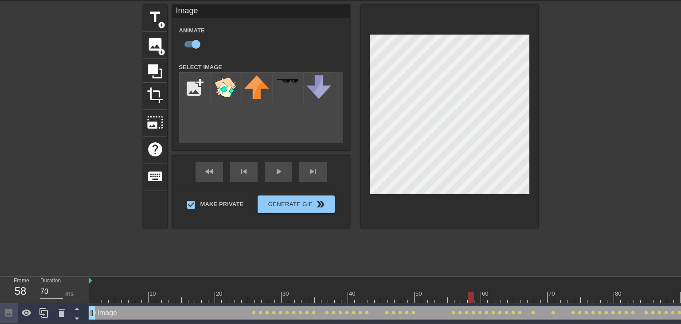
click at [473, 301] on div at bounding box center [591, 297] width 1004 height 11
click at [466, 294] on div at bounding box center [591, 297] width 1004 height 11
click at [471, 295] on div at bounding box center [591, 297] width 1004 height 11
click at [479, 292] on div at bounding box center [591, 297] width 1004 height 11
click at [485, 296] on div at bounding box center [591, 297] width 1004 height 11
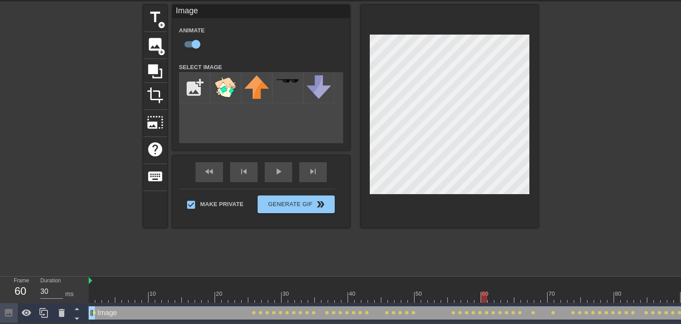
click at [490, 301] on div at bounding box center [591, 297] width 1004 height 11
click at [498, 298] on div at bounding box center [591, 297] width 1004 height 11
click at [491, 298] on div at bounding box center [591, 297] width 1004 height 11
click at [499, 297] on div at bounding box center [591, 297] width 1004 height 11
click at [506, 297] on div at bounding box center [591, 297] width 1004 height 11
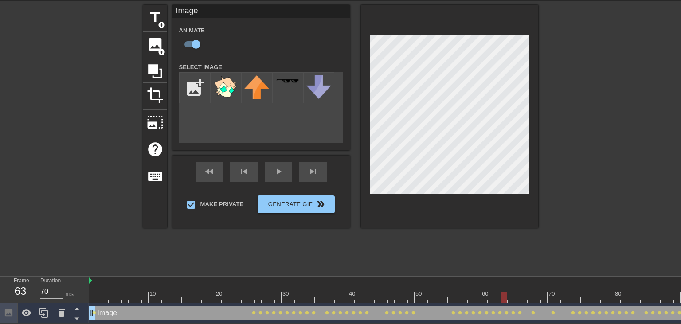
click at [508, 298] on div at bounding box center [591, 297] width 1004 height 11
click at [515, 298] on div at bounding box center [591, 297] width 1004 height 11
click at [524, 296] on div at bounding box center [591, 297] width 1004 height 11
click at [530, 297] on div at bounding box center [591, 297] width 1004 height 11
click at [538, 299] on div at bounding box center [591, 297] width 1004 height 11
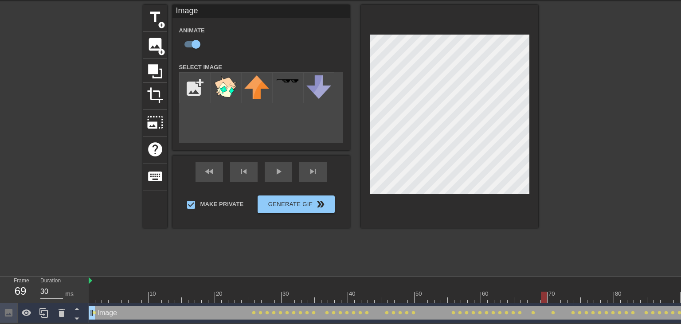
click at [543, 297] on div at bounding box center [591, 297] width 1004 height 11
click at [550, 295] on div at bounding box center [591, 297] width 1004 height 11
click at [556, 299] on div at bounding box center [591, 297] width 1004 height 11
click at [467, 249] on div "title add_circle image add_circle crop photo_size_select_large help keyboard Im…" at bounding box center [340, 138] width 395 height 266
click at [564, 297] on div at bounding box center [591, 297] width 1004 height 11
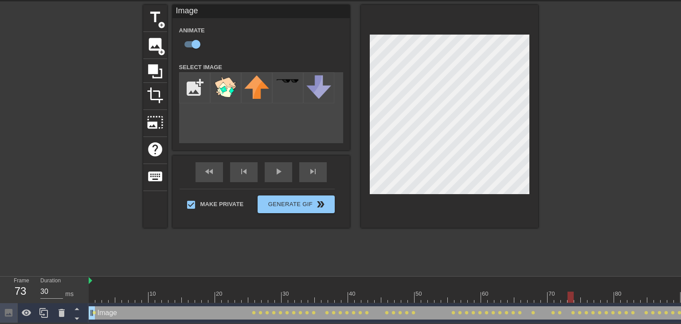
click at [570, 296] on div at bounding box center [591, 297] width 1004 height 11
click at [576, 297] on div at bounding box center [591, 297] width 1004 height 11
click at [572, 297] on div at bounding box center [591, 297] width 1004 height 11
click at [576, 297] on div at bounding box center [591, 297] width 1004 height 11
click at [584, 301] on div at bounding box center [591, 297] width 1004 height 11
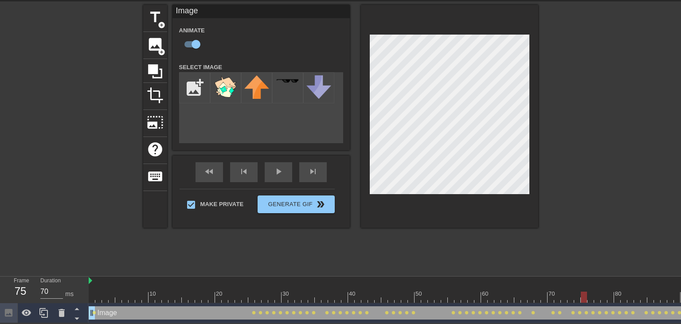
click at [590, 299] on div at bounding box center [591, 297] width 1004 height 11
click at [596, 301] on div at bounding box center [591, 297] width 1004 height 11
click at [593, 301] on div at bounding box center [591, 297] width 1004 height 11
click at [598, 301] on div at bounding box center [591, 297] width 1004 height 11
click at [604, 297] on div at bounding box center [591, 297] width 1004 height 11
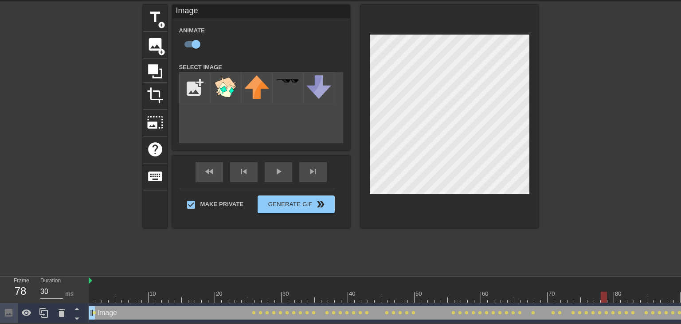
click at [595, 301] on div at bounding box center [591, 297] width 1004 height 11
click at [604, 300] on div at bounding box center [591, 297] width 1004 height 11
click at [65, 313] on icon at bounding box center [61, 313] width 11 height 11
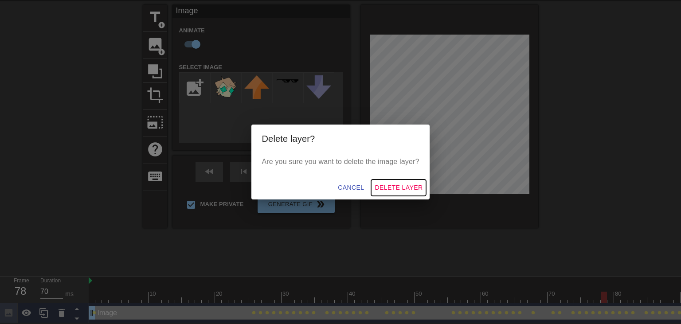
click at [404, 185] on span "Delete Layer" at bounding box center [399, 187] width 48 height 11
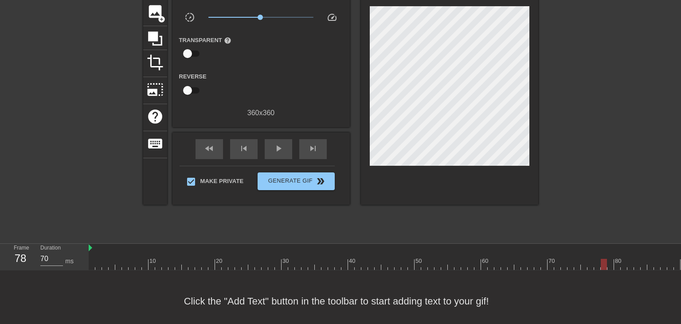
scroll to position [71, 0]
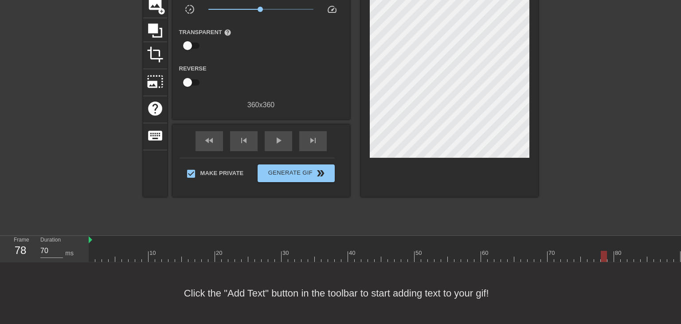
click at [100, 248] on div at bounding box center [98, 250] width 7 height 11
type input "30"
click at [94, 249] on div at bounding box center [92, 250] width 7 height 11
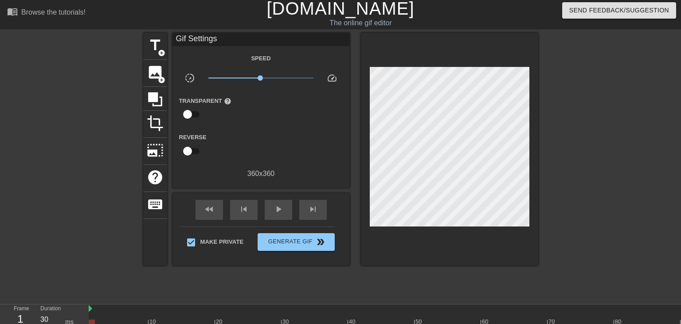
scroll to position [0, 0]
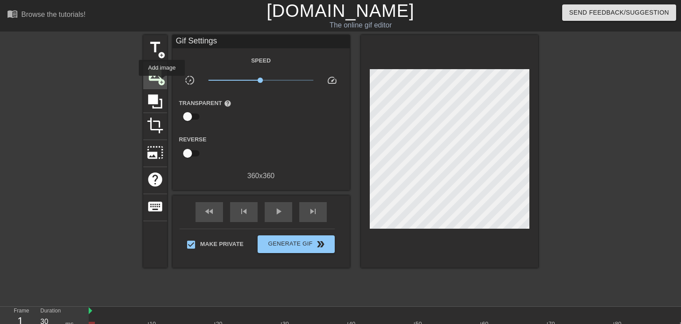
click at [162, 74] on span "image" at bounding box center [155, 74] width 17 height 17
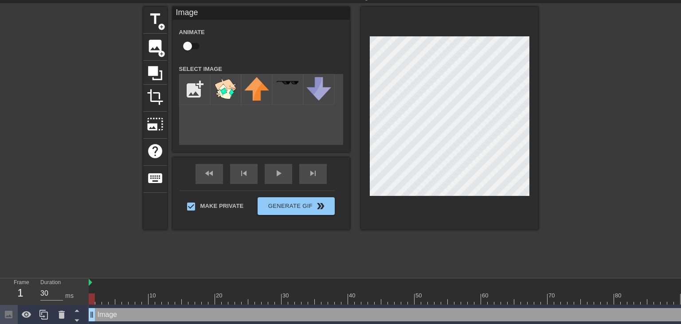
scroll to position [31, 0]
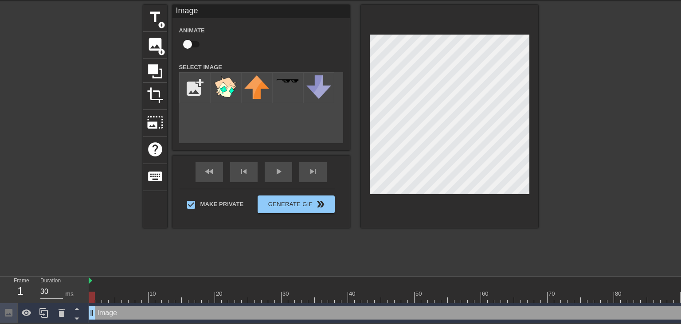
click at [90, 297] on div at bounding box center [92, 297] width 6 height 11
click at [189, 42] on input "checkbox" at bounding box center [187, 44] width 51 height 17
checkbox input "true"
click at [217, 88] on img at bounding box center [225, 86] width 25 height 23
click at [442, 223] on div at bounding box center [449, 116] width 177 height 223
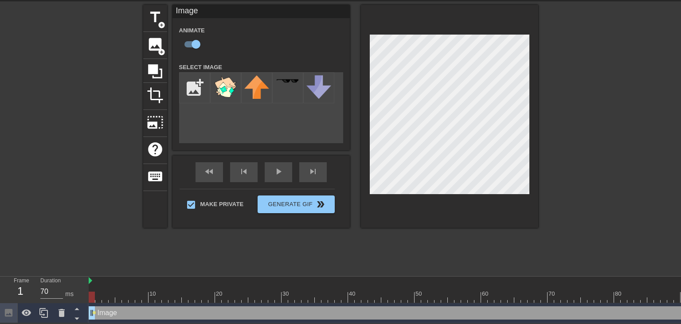
click at [98, 296] on div at bounding box center [591, 297] width 1004 height 11
click at [108, 294] on div at bounding box center [591, 297] width 1004 height 11
click at [114, 297] on div at bounding box center [591, 297] width 1004 height 11
click at [121, 298] on div at bounding box center [591, 297] width 1004 height 11
click at [125, 298] on div at bounding box center [591, 297] width 1004 height 11
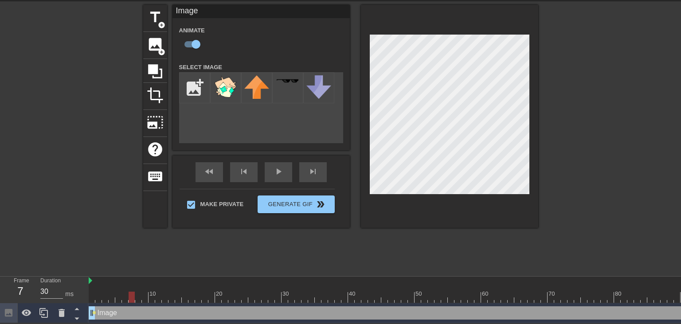
click at [130, 298] on div at bounding box center [591, 297] width 1004 height 11
click at [139, 299] on div at bounding box center [591, 297] width 1004 height 11
click at [144, 299] on div at bounding box center [591, 297] width 1004 height 11
click at [152, 299] on div at bounding box center [591, 297] width 1004 height 11
click at [159, 298] on div at bounding box center [591, 297] width 1004 height 11
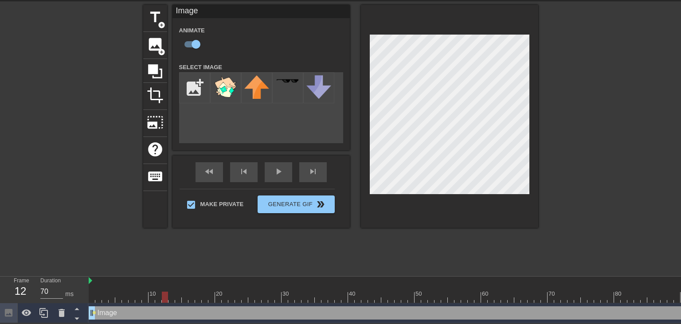
click at [165, 297] on div at bounding box center [591, 297] width 1004 height 11
click at [171, 297] on div at bounding box center [591, 297] width 1004 height 11
click at [176, 297] on div at bounding box center [591, 297] width 1004 height 11
click at [184, 298] on div at bounding box center [591, 297] width 1004 height 11
click at [188, 298] on div at bounding box center [591, 297] width 1004 height 11
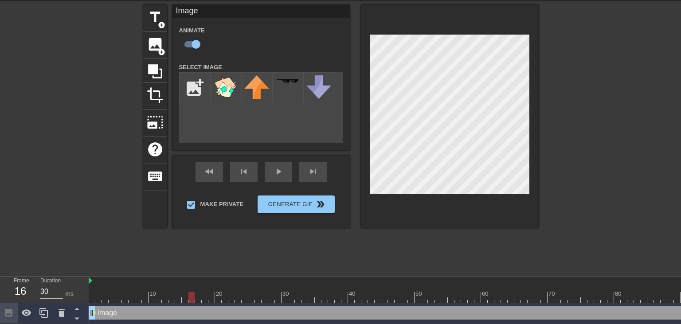
click at [200, 299] on div at bounding box center [591, 297] width 1004 height 11
click at [204, 299] on div at bounding box center [591, 297] width 1004 height 11
click at [211, 298] on div at bounding box center [591, 297] width 1004 height 11
click at [216, 296] on div at bounding box center [591, 297] width 1004 height 11
click at [227, 297] on div at bounding box center [591, 297] width 1004 height 11
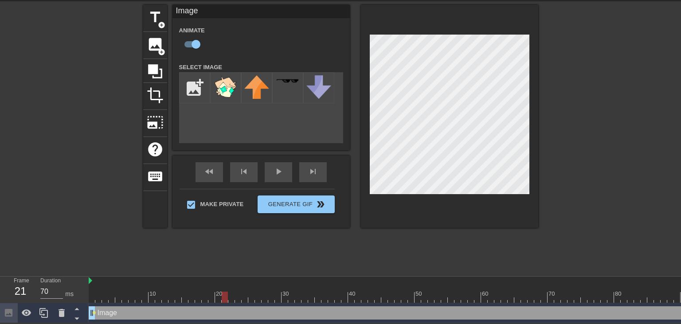
click at [232, 297] on div at bounding box center [591, 297] width 1004 height 11
click at [246, 300] on div at bounding box center [591, 297] width 1004 height 11
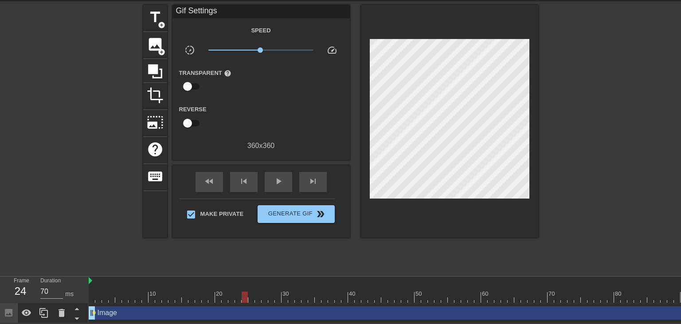
click at [255, 303] on div "Image drag_handle drag_handle lens" at bounding box center [591, 313] width 1004 height 20
click at [251, 297] on div at bounding box center [591, 297] width 1004 height 11
click at [257, 297] on div at bounding box center [591, 297] width 1004 height 11
click at [249, 299] on div at bounding box center [591, 297] width 1004 height 11
click at [244, 315] on div "Image drag_handle drag_handle" at bounding box center [591, 312] width 1004 height 13
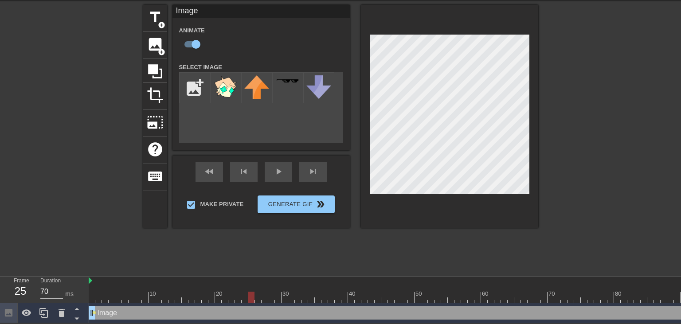
click at [258, 297] on div at bounding box center [591, 297] width 1004 height 11
click at [264, 297] on div at bounding box center [591, 297] width 1004 height 11
drag, startPoint x: 256, startPoint y: 295, endPoint x: 272, endPoint y: 290, distance: 16.4
click at [257, 295] on div at bounding box center [591, 297] width 1004 height 11
click at [396, 213] on div at bounding box center [449, 116] width 177 height 223
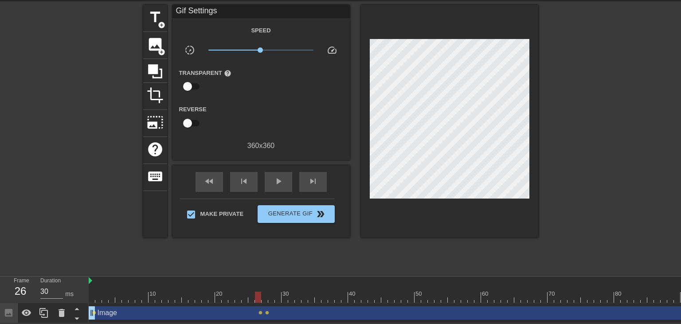
click at [266, 297] on div at bounding box center [591, 297] width 1004 height 11
click at [257, 299] on div at bounding box center [591, 297] width 1004 height 11
click at [273, 293] on div at bounding box center [591, 297] width 1004 height 11
click at [278, 299] on div at bounding box center [591, 297] width 1004 height 11
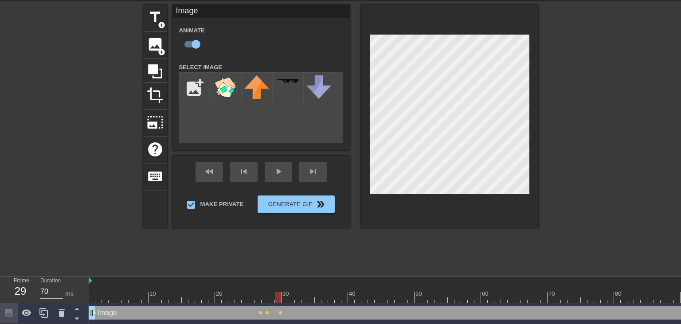
click at [285, 296] on div at bounding box center [591, 297] width 1004 height 11
click at [290, 297] on div at bounding box center [591, 297] width 1004 height 11
click at [296, 299] on div at bounding box center [591, 297] width 1004 height 11
click at [302, 297] on div at bounding box center [591, 297] width 1004 height 11
click at [311, 297] on div at bounding box center [591, 297] width 1004 height 11
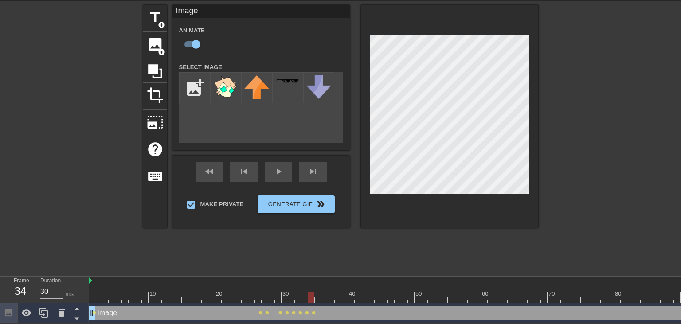
click at [320, 298] on div at bounding box center [591, 297] width 1004 height 11
click at [324, 298] on div at bounding box center [591, 297] width 1004 height 11
click at [427, 214] on div at bounding box center [449, 116] width 177 height 223
click at [333, 298] on div at bounding box center [591, 297] width 1004 height 11
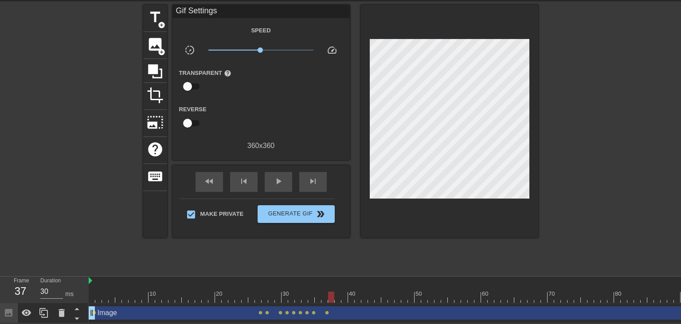
drag, startPoint x: 359, startPoint y: 313, endPoint x: 362, endPoint y: 310, distance: 4.8
click at [359, 313] on div "Image drag_handle drag_handle" at bounding box center [591, 312] width 1004 height 13
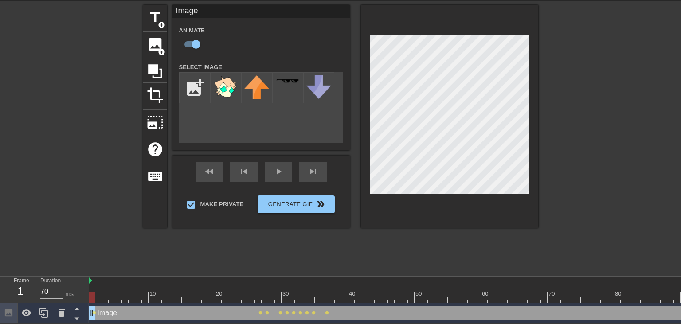
click at [324, 300] on div at bounding box center [591, 297] width 1004 height 11
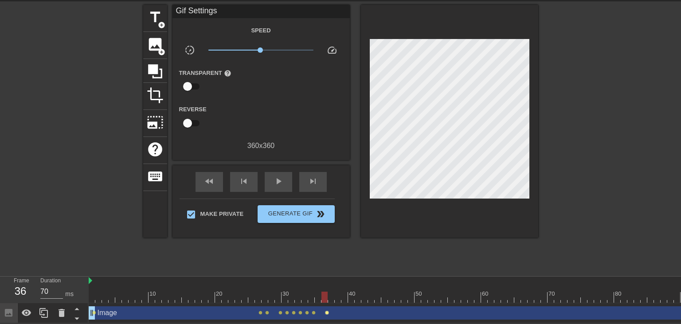
click at [327, 312] on span "lens" at bounding box center [327, 313] width 4 height 4
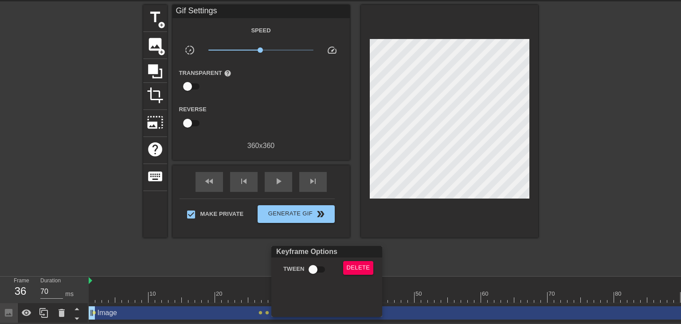
click at [457, 263] on div at bounding box center [340, 162] width 681 height 324
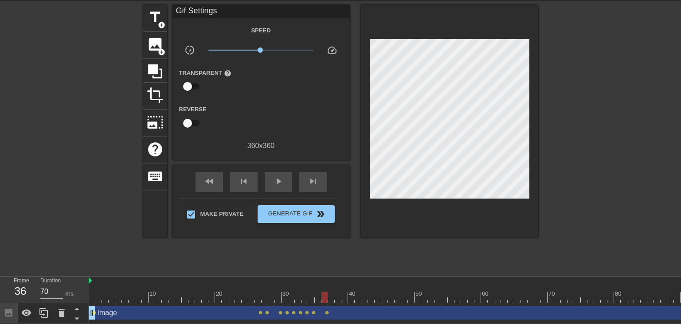
click at [324, 293] on div at bounding box center [324, 297] width 6 height 11
click at [323, 307] on div "Image drag_handle drag_handle" at bounding box center [591, 312] width 1004 height 13
click at [428, 199] on div at bounding box center [449, 121] width 177 height 233
click at [426, 197] on div at bounding box center [449, 121] width 177 height 233
click at [419, 201] on div at bounding box center [449, 121] width 177 height 233
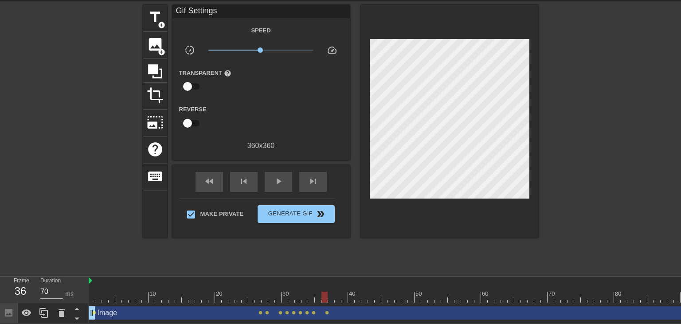
click at [323, 309] on div "Image drag_handle drag_handle" at bounding box center [591, 312] width 1004 height 13
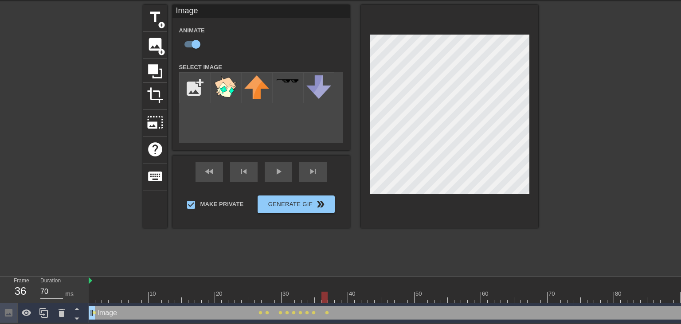
click at [328, 308] on div "Image drag_handle drag_handle" at bounding box center [591, 312] width 1004 height 13
click at [327, 299] on div at bounding box center [591, 297] width 1004 height 11
click at [318, 296] on div at bounding box center [591, 297] width 1004 height 11
click at [310, 298] on div at bounding box center [591, 297] width 1004 height 11
click at [317, 297] on div at bounding box center [591, 297] width 1004 height 11
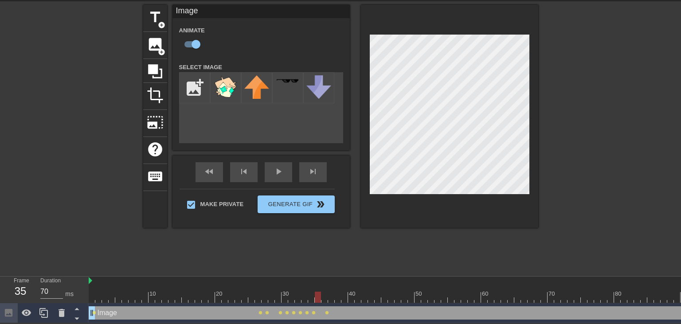
click at [325, 297] on div at bounding box center [591, 297] width 1004 height 11
click at [312, 294] on div at bounding box center [591, 297] width 1004 height 11
click at [320, 294] on div at bounding box center [591, 297] width 1004 height 11
click at [328, 295] on div at bounding box center [591, 297] width 1004 height 11
click at [311, 295] on div at bounding box center [591, 297] width 1004 height 11
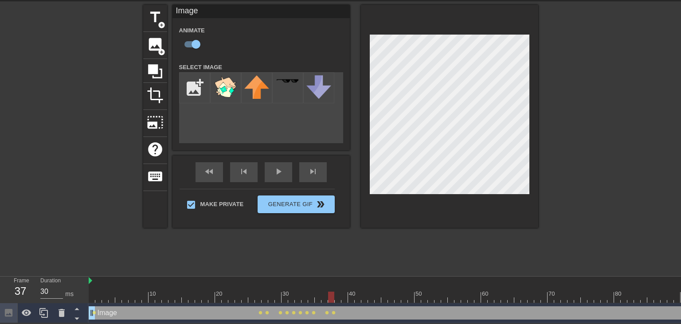
click at [333, 298] on div at bounding box center [591, 297] width 1004 height 11
click at [310, 298] on div at bounding box center [591, 297] width 1004 height 11
drag, startPoint x: 329, startPoint y: 298, endPoint x: 356, endPoint y: 285, distance: 29.7
click at [329, 298] on div at bounding box center [591, 297] width 1004 height 11
click at [311, 297] on div at bounding box center [591, 297] width 1004 height 11
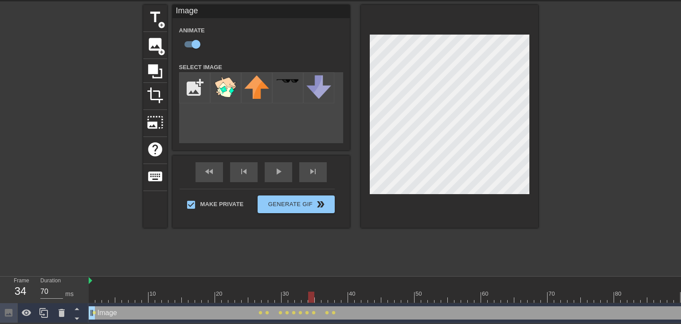
click at [324, 299] on div at bounding box center [591, 297] width 1004 height 11
click at [336, 297] on div at bounding box center [591, 297] width 1004 height 11
click at [329, 298] on div at bounding box center [591, 297] width 1004 height 11
click at [308, 299] on div at bounding box center [591, 297] width 1004 height 11
click at [329, 300] on div at bounding box center [591, 297] width 1004 height 11
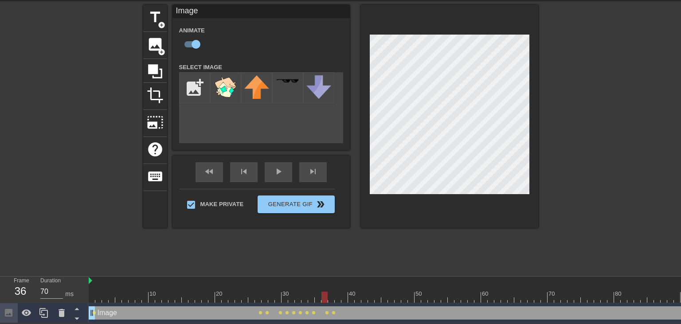
click at [322, 301] on div at bounding box center [591, 297] width 1004 height 11
click at [382, 288] on div "menu_book Browse the tutorials! [DOMAIN_NAME] The online gif editor Send Feedba…" at bounding box center [340, 146] width 681 height 353
click at [318, 299] on div at bounding box center [591, 297] width 1004 height 11
click at [325, 301] on div at bounding box center [591, 297] width 1004 height 11
click at [331, 302] on div at bounding box center [591, 297] width 1004 height 11
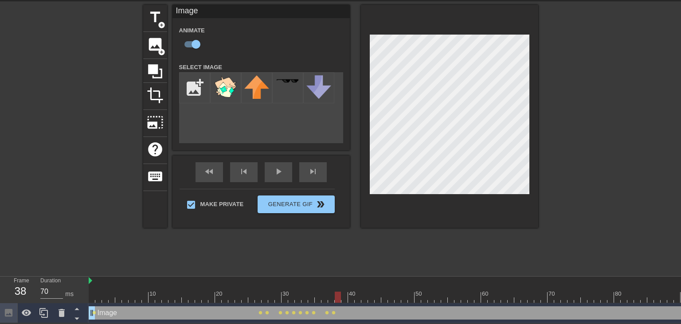
click at [337, 300] on div at bounding box center [591, 297] width 1004 height 11
click at [343, 297] on div at bounding box center [591, 297] width 1004 height 11
click at [353, 298] on div at bounding box center [591, 297] width 1004 height 11
click at [358, 298] on div at bounding box center [591, 297] width 1004 height 11
click at [365, 300] on div at bounding box center [591, 297] width 1004 height 11
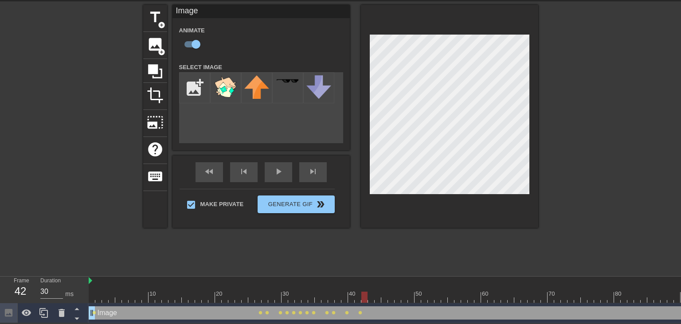
click at [372, 297] on div at bounding box center [591, 297] width 1004 height 11
click at [377, 298] on div at bounding box center [591, 297] width 1004 height 11
click at [386, 297] on div at bounding box center [591, 297] width 1004 height 11
click at [391, 297] on div at bounding box center [591, 297] width 1004 height 11
drag, startPoint x: 383, startPoint y: 296, endPoint x: 386, endPoint y: 288, distance: 8.8
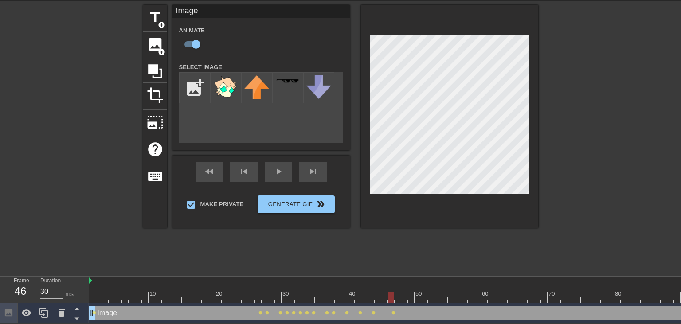
click at [383, 296] on div at bounding box center [591, 297] width 1004 height 11
click at [391, 300] on div at bounding box center [591, 297] width 1004 height 11
click at [399, 297] on div at bounding box center [591, 297] width 1004 height 11
click at [405, 298] on div at bounding box center [591, 297] width 1004 height 11
click at [412, 297] on div at bounding box center [591, 297] width 1004 height 11
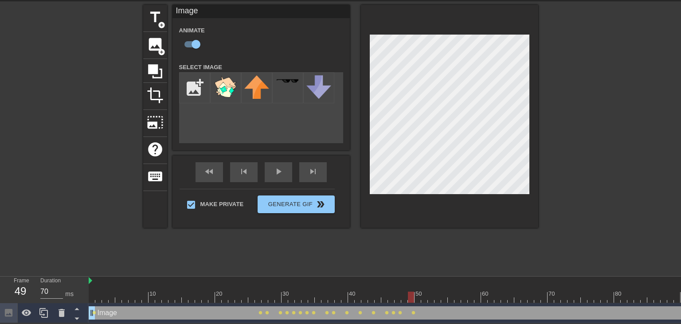
click at [418, 297] on div at bounding box center [591, 297] width 1004 height 11
click at [427, 295] on div at bounding box center [591, 297] width 1004 height 11
click at [433, 294] on div at bounding box center [591, 297] width 1004 height 11
click at [419, 298] on div at bounding box center [591, 297] width 1004 height 11
drag, startPoint x: 430, startPoint y: 298, endPoint x: 435, endPoint y: 296, distance: 6.2
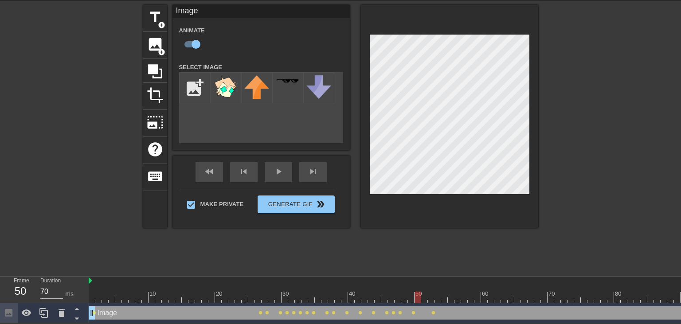
click at [430, 298] on div at bounding box center [591, 297] width 1004 height 11
click at [443, 294] on div at bounding box center [591, 297] width 1004 height 11
click at [447, 295] on div at bounding box center [444, 297] width 6 height 11
click at [450, 300] on div at bounding box center [591, 297] width 1004 height 11
click at [459, 298] on div at bounding box center [591, 297] width 1004 height 11
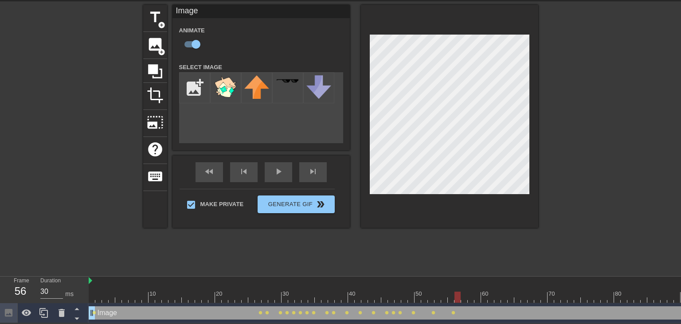
click at [462, 297] on div at bounding box center [591, 297] width 1004 height 11
click at [471, 296] on div at bounding box center [591, 297] width 1004 height 11
click at [477, 297] on div at bounding box center [591, 297] width 1004 height 11
click at [487, 298] on div at bounding box center [591, 297] width 1004 height 11
click at [492, 300] on div at bounding box center [591, 297] width 1004 height 11
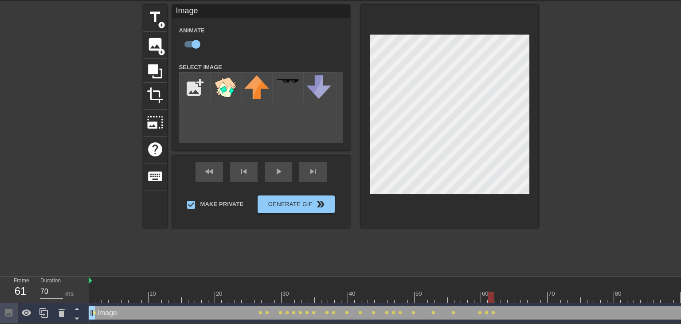
click at [499, 295] on div at bounding box center [591, 297] width 1004 height 11
drag, startPoint x: 501, startPoint y: 298, endPoint x: 501, endPoint y: 282, distance: 15.5
click at [501, 297] on div at bounding box center [591, 297] width 1004 height 11
click at [509, 296] on div at bounding box center [591, 297] width 1004 height 11
click at [518, 298] on div at bounding box center [591, 297] width 1004 height 11
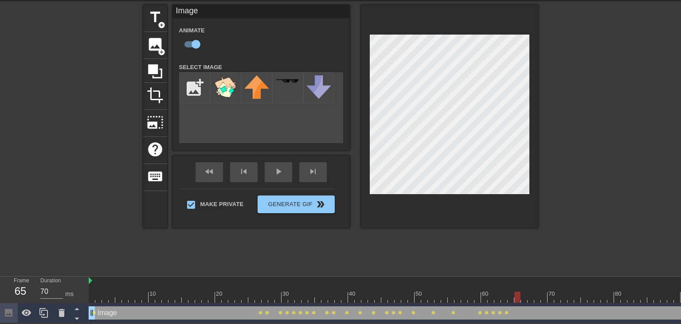
click at [525, 296] on div at bounding box center [591, 297] width 1004 height 11
click at [531, 297] on div at bounding box center [591, 297] width 1004 height 11
click at [538, 295] on div at bounding box center [591, 297] width 1004 height 11
click at [545, 294] on div at bounding box center [591, 297] width 1004 height 11
click at [551, 297] on div at bounding box center [591, 297] width 1004 height 11
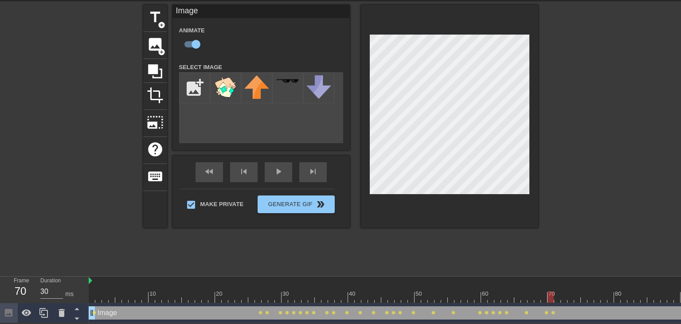
click at [558, 297] on div at bounding box center [591, 297] width 1004 height 11
click at [565, 300] on div at bounding box center [591, 297] width 1004 height 11
click at [570, 303] on div "Image drag_handle drag_handle lens lens lens lens lens lens lens lens lens lens…" at bounding box center [591, 313] width 1004 height 20
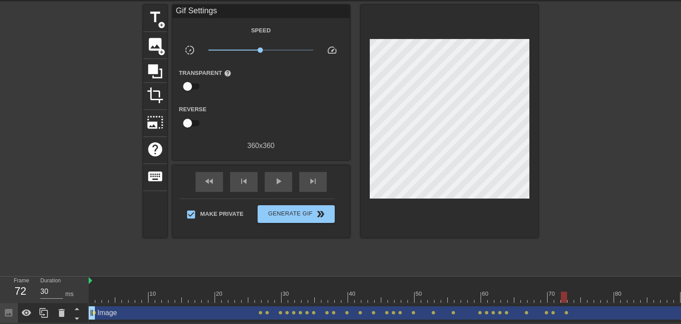
click at [569, 295] on div at bounding box center [591, 297] width 1004 height 11
click at [581, 315] on div "Image drag_handle drag_handle" at bounding box center [591, 312] width 1004 height 13
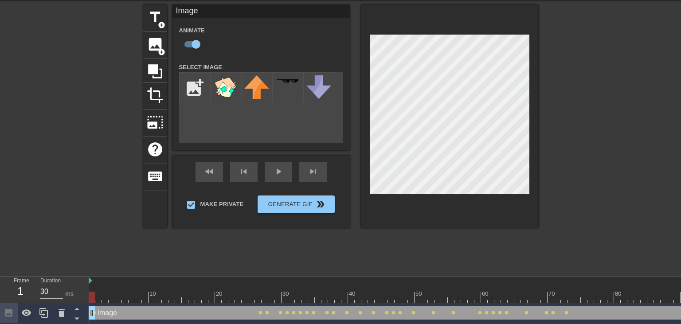
click at [558, 299] on div at bounding box center [591, 297] width 1004 height 11
click at [563, 299] on div at bounding box center [591, 297] width 1004 height 11
click at [569, 298] on div at bounding box center [591, 297] width 1004 height 11
click at [567, 300] on div at bounding box center [591, 297] width 1004 height 11
click at [448, 212] on div at bounding box center [449, 116] width 177 height 223
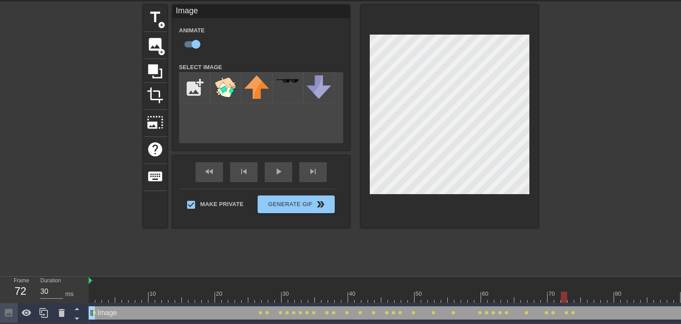
click at [558, 298] on div at bounding box center [591, 297] width 1004 height 11
click at [454, 219] on div at bounding box center [449, 116] width 177 height 223
click at [552, 298] on div at bounding box center [591, 297] width 1004 height 11
click at [556, 296] on div at bounding box center [591, 297] width 1004 height 11
click at [562, 294] on div at bounding box center [591, 297] width 1004 height 11
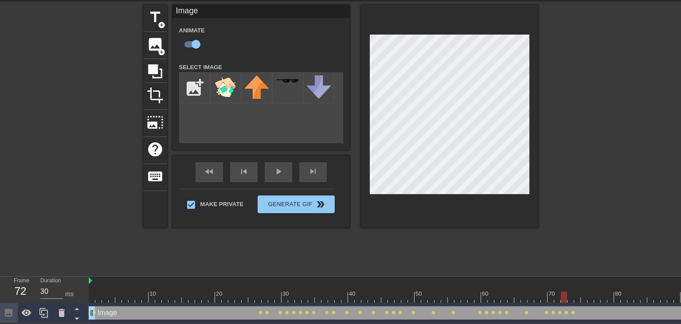
click at [570, 296] on div at bounding box center [591, 297] width 1004 height 11
click at [564, 299] on div at bounding box center [591, 297] width 1004 height 11
click at [569, 295] on div at bounding box center [591, 297] width 1004 height 11
click at [577, 297] on div at bounding box center [591, 297] width 1004 height 11
click at [582, 296] on div at bounding box center [591, 297] width 1004 height 11
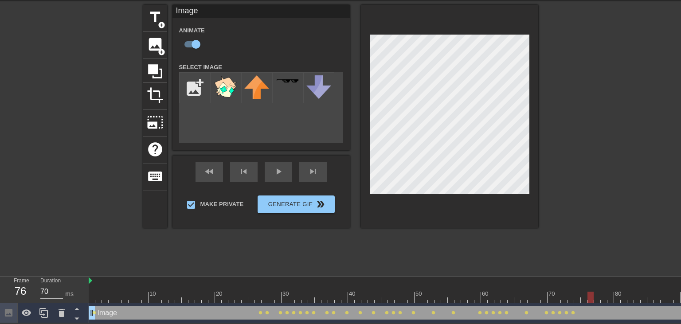
click at [592, 300] on div at bounding box center [591, 297] width 1004 height 11
click at [596, 299] on div at bounding box center [591, 297] width 1004 height 11
click at [604, 298] on div at bounding box center [591, 297] width 1004 height 11
click at [613, 298] on div at bounding box center [591, 297] width 1004 height 11
click at [622, 295] on div at bounding box center [591, 297] width 1004 height 11
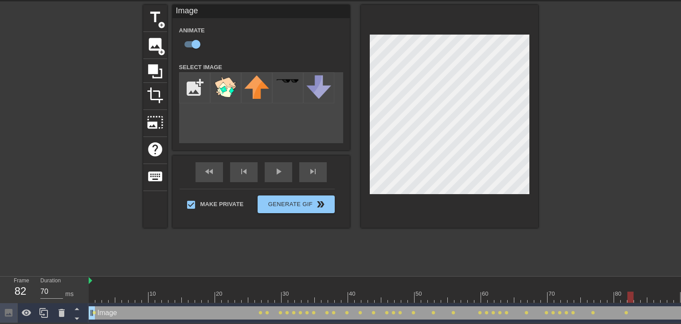
click at [631, 299] on div at bounding box center [591, 297] width 1004 height 11
click at [636, 299] on div at bounding box center [591, 297] width 1004 height 11
click at [643, 297] on div at bounding box center [591, 297] width 1004 height 11
click at [649, 299] on div at bounding box center [591, 297] width 1004 height 11
click at [657, 299] on div at bounding box center [591, 297] width 1004 height 11
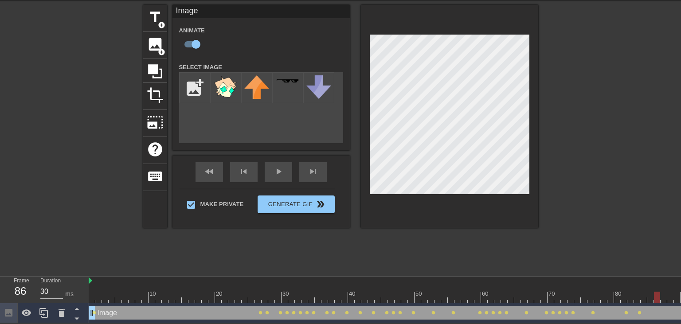
click at [662, 296] on div at bounding box center [591, 297] width 1004 height 11
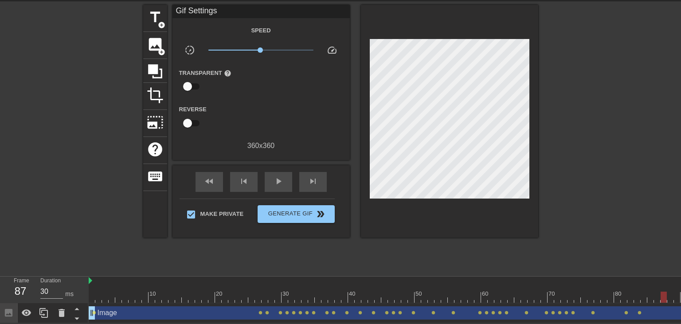
scroll to position [0, 414]
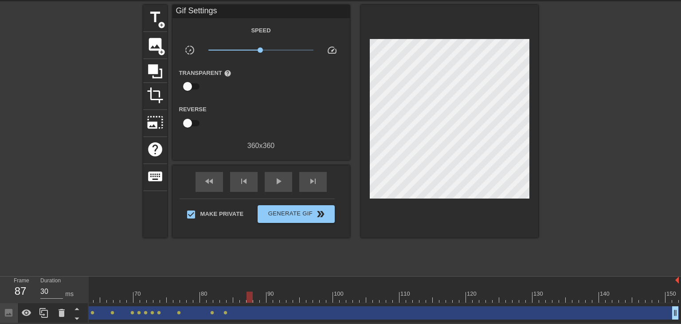
click at [254, 309] on div "Image drag_handle drag_handle" at bounding box center [177, 312] width 1004 height 13
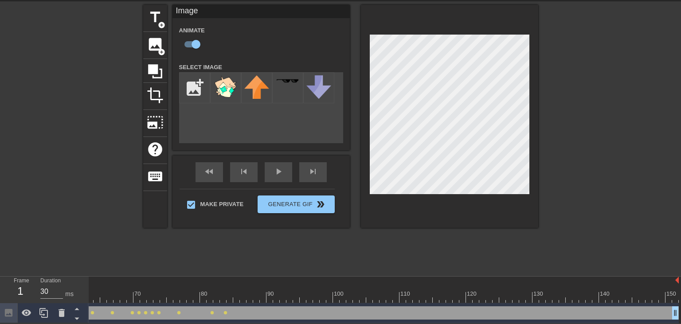
click at [250, 310] on div "Image drag_handle drag_handle" at bounding box center [177, 312] width 1004 height 13
click at [246, 295] on div at bounding box center [177, 297] width 1004 height 11
click at [235, 298] on div at bounding box center [177, 297] width 1004 height 11
click at [243, 298] on div at bounding box center [177, 297] width 1004 height 11
click at [250, 300] on div at bounding box center [177, 297] width 1004 height 11
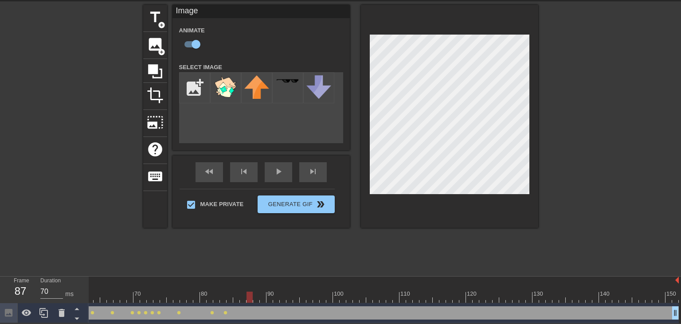
click at [257, 299] on div at bounding box center [177, 297] width 1004 height 11
click at [262, 299] on div at bounding box center [177, 297] width 1004 height 11
click at [269, 299] on div at bounding box center [177, 297] width 1004 height 11
click at [278, 315] on div "Image drag_handle drag_handle" at bounding box center [177, 312] width 1004 height 13
click at [277, 295] on div at bounding box center [177, 297] width 1004 height 11
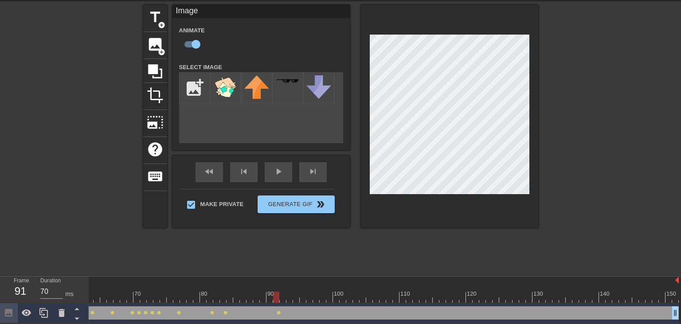
click at [284, 295] on div at bounding box center [177, 297] width 1004 height 11
click at [218, 298] on div at bounding box center [177, 297] width 1004 height 11
click at [228, 298] on div at bounding box center [177, 297] width 1004 height 11
click at [242, 299] on div at bounding box center [177, 297] width 1004 height 11
click at [253, 299] on div at bounding box center [177, 297] width 1004 height 11
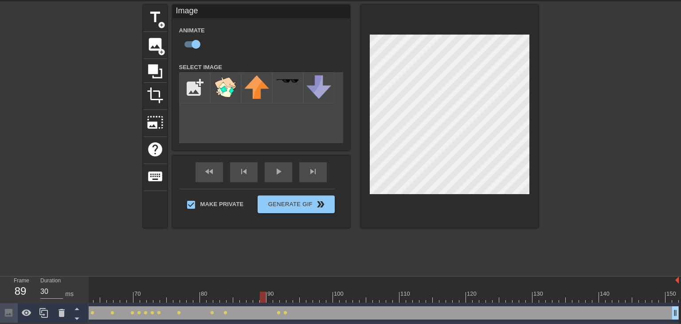
click at [262, 300] on div at bounding box center [177, 297] width 1004 height 11
click at [270, 294] on div at bounding box center [177, 297] width 1004 height 11
click at [279, 296] on div at bounding box center [177, 297] width 1004 height 11
click at [284, 296] on div at bounding box center [177, 297] width 1004 height 11
click at [290, 297] on div at bounding box center [177, 297] width 1004 height 11
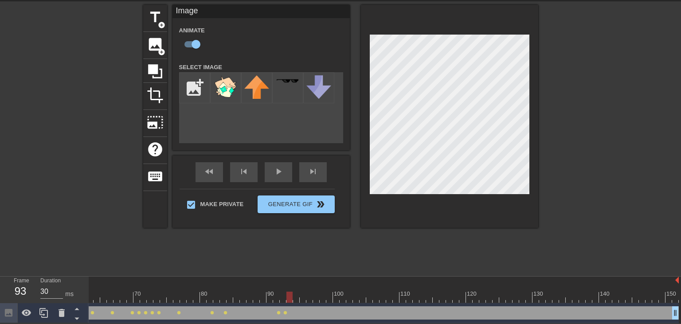
click at [292, 295] on div at bounding box center [289, 297] width 6 height 11
click at [297, 299] on div at bounding box center [177, 297] width 1004 height 11
click at [302, 298] on div at bounding box center [177, 297] width 1004 height 11
click at [310, 299] on div at bounding box center [177, 297] width 1004 height 11
click at [318, 299] on div at bounding box center [177, 297] width 1004 height 11
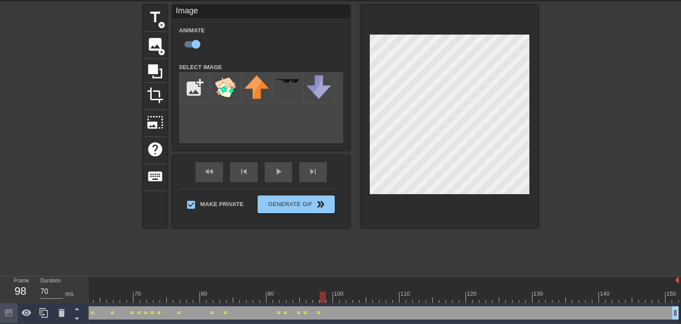
click at [322, 298] on div at bounding box center [177, 297] width 1004 height 11
drag, startPoint x: 329, startPoint y: 298, endPoint x: 322, endPoint y: 295, distance: 7.4
click at [329, 297] on div at bounding box center [177, 297] width 1004 height 11
click at [337, 295] on div at bounding box center [177, 297] width 1004 height 11
click at [346, 297] on div at bounding box center [177, 297] width 1004 height 11
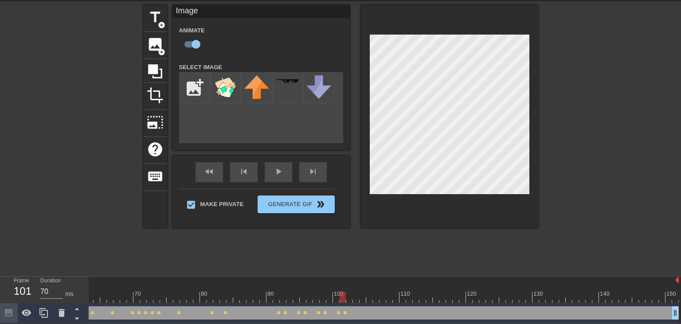
click at [350, 300] on div at bounding box center [177, 297] width 1004 height 11
click at [354, 294] on div at bounding box center [177, 297] width 1004 height 11
click at [361, 299] on div at bounding box center [177, 297] width 1004 height 11
click at [368, 299] on div at bounding box center [177, 297] width 1004 height 11
click at [375, 299] on div at bounding box center [177, 297] width 1004 height 11
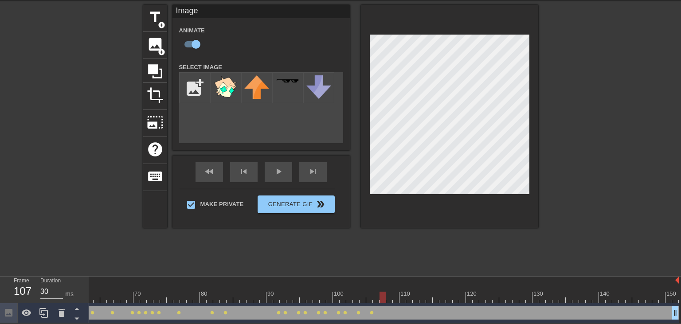
click at [381, 297] on div at bounding box center [177, 297] width 1004 height 11
click at [389, 301] on div at bounding box center [177, 297] width 1004 height 11
click at [398, 298] on div at bounding box center [177, 297] width 1004 height 11
click at [403, 299] on div at bounding box center [177, 297] width 1004 height 11
click at [411, 297] on div at bounding box center [177, 297] width 1004 height 11
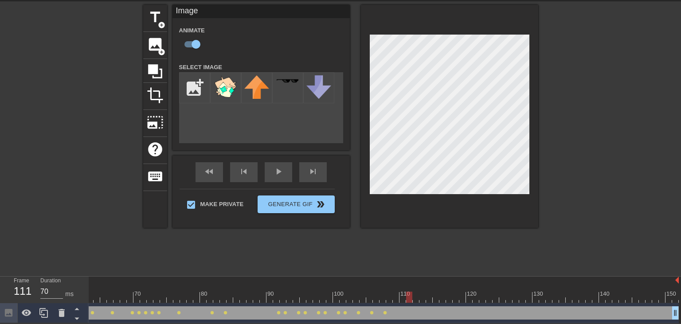
click at [413, 298] on div at bounding box center [177, 297] width 1004 height 11
click at [420, 299] on div at bounding box center [177, 297] width 1004 height 11
click at [417, 298] on div at bounding box center [177, 297] width 1004 height 11
click at [422, 298] on div at bounding box center [177, 297] width 1004 height 11
click at [431, 299] on div at bounding box center [177, 297] width 1004 height 11
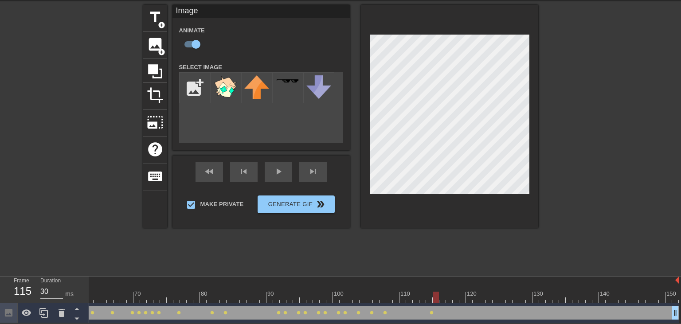
click at [435, 295] on div at bounding box center [177, 297] width 1004 height 11
click at [421, 295] on div at bounding box center [177, 297] width 1004 height 11
click at [416, 300] on div at bounding box center [177, 297] width 1004 height 11
click at [407, 299] on div at bounding box center [177, 297] width 1004 height 11
click at [415, 295] on div at bounding box center [177, 297] width 1004 height 11
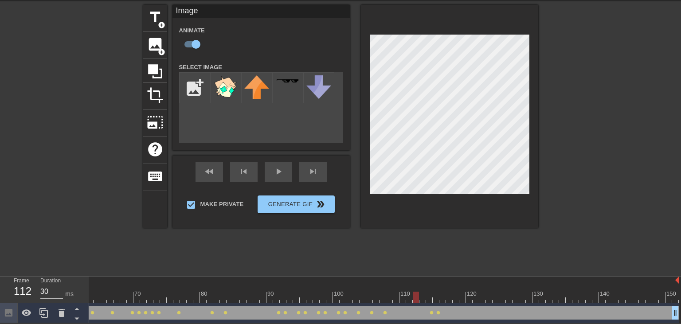
click at [423, 297] on div at bounding box center [177, 297] width 1004 height 11
click at [453, 209] on div at bounding box center [449, 116] width 177 height 223
click at [430, 298] on div at bounding box center [177, 297] width 1004 height 11
click at [438, 296] on div at bounding box center [177, 297] width 1004 height 11
click at [428, 297] on div at bounding box center [177, 297] width 1004 height 11
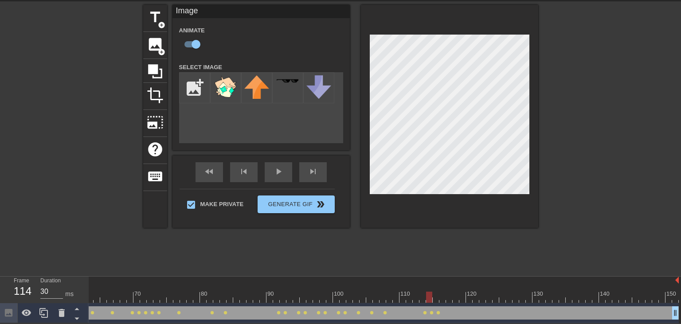
click at [436, 298] on div at bounding box center [177, 297] width 1004 height 11
click at [445, 298] on div at bounding box center [177, 297] width 1004 height 11
click at [450, 297] on div at bounding box center [177, 297] width 1004 height 11
click at [458, 298] on div at bounding box center [177, 297] width 1004 height 11
click at [463, 299] on div at bounding box center [177, 297] width 1004 height 11
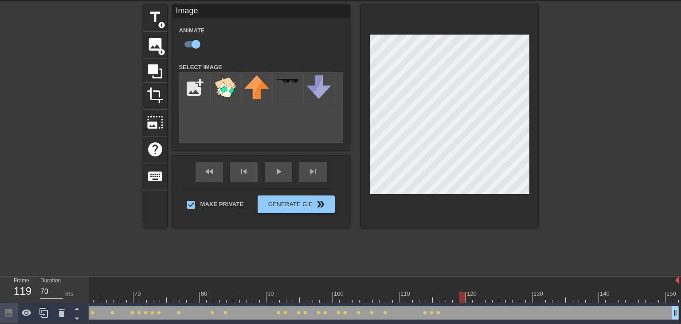
click at [469, 299] on div at bounding box center [177, 297] width 1004 height 11
click at [476, 298] on div at bounding box center [177, 297] width 1004 height 11
click at [478, 298] on div at bounding box center [476, 297] width 6 height 11
click at [481, 298] on div at bounding box center [177, 297] width 1004 height 11
click at [493, 299] on div at bounding box center [177, 297] width 1004 height 11
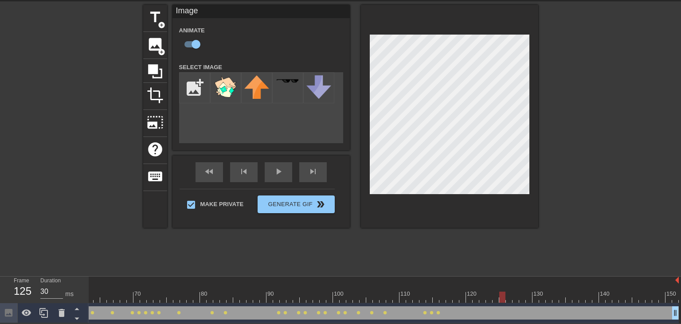
click at [500, 301] on div at bounding box center [177, 297] width 1004 height 11
click at [509, 299] on div at bounding box center [177, 297] width 1004 height 11
click at [517, 297] on div at bounding box center [177, 297] width 1004 height 11
click at [505, 298] on div at bounding box center [177, 297] width 1004 height 11
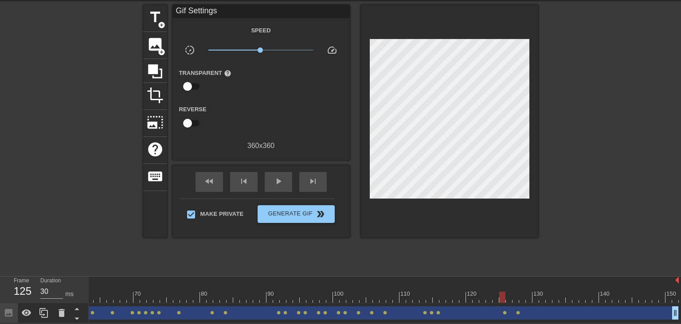
click at [515, 303] on div "Image drag_handle drag_handle lens lens lens lens lens lens lens lens lens lens…" at bounding box center [177, 313] width 1004 height 20
click at [515, 308] on div "Image drag_handle drag_handle" at bounding box center [177, 312] width 1004 height 13
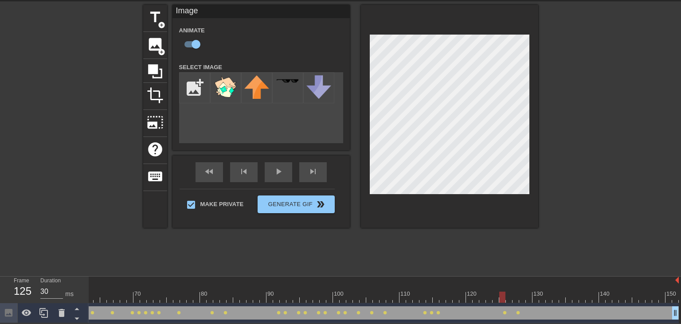
click at [514, 298] on div at bounding box center [177, 297] width 1004 height 11
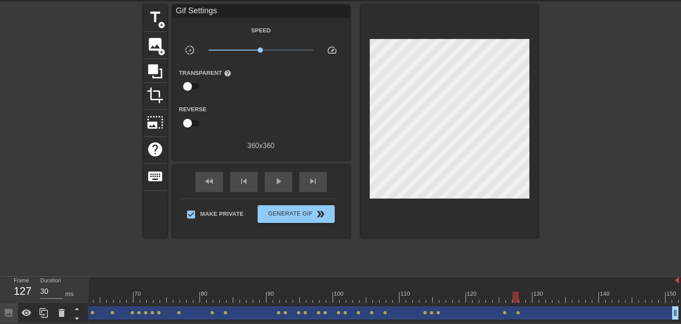
click at [523, 303] on div "Image drag_handle drag_handle lens lens lens lens lens lens lens lens lens lens…" at bounding box center [177, 313] width 1004 height 20
click at [522, 305] on div "Image drag_handle drag_handle lens lens lens lens lens lens lens lens lens lens…" at bounding box center [177, 313] width 1004 height 20
click at [522, 300] on div at bounding box center [177, 297] width 1004 height 11
click at [532, 311] on div "Image drag_handle drag_handle" at bounding box center [177, 312] width 1004 height 13
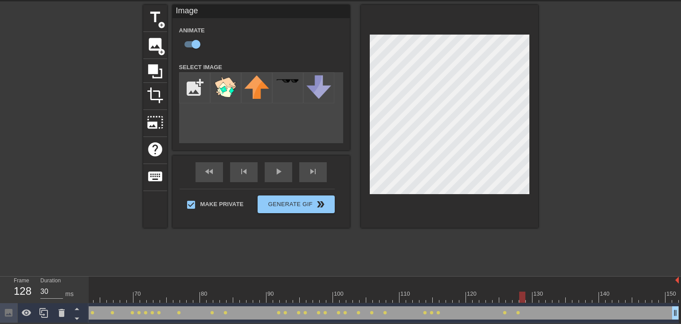
click at [530, 297] on div at bounding box center [177, 297] width 1004 height 11
drag, startPoint x: 538, startPoint y: 298, endPoint x: 533, endPoint y: 286, distance: 12.9
click at [538, 297] on div at bounding box center [177, 297] width 1004 height 11
click at [544, 295] on div at bounding box center [177, 297] width 1004 height 11
click at [550, 294] on div at bounding box center [177, 297] width 1004 height 11
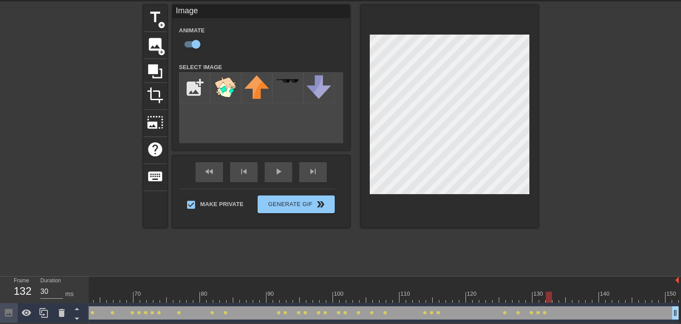
drag, startPoint x: 556, startPoint y: 298, endPoint x: 549, endPoint y: 285, distance: 15.1
click at [556, 296] on div at bounding box center [177, 297] width 1004 height 11
click at [566, 298] on div at bounding box center [177, 297] width 1004 height 11
click at [575, 296] on div at bounding box center [177, 297] width 1004 height 11
click at [586, 295] on div at bounding box center [177, 297] width 1004 height 11
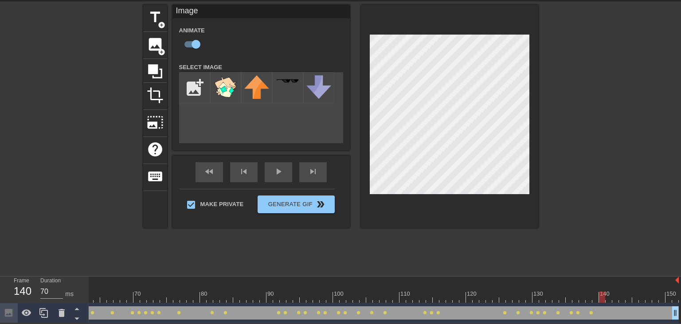
click at [601, 293] on div at bounding box center [177, 297] width 1004 height 11
drag, startPoint x: 611, startPoint y: 299, endPoint x: 577, endPoint y: 191, distance: 113.3
click at [611, 297] on div at bounding box center [177, 297] width 1004 height 11
drag, startPoint x: 618, startPoint y: 297, endPoint x: 537, endPoint y: 158, distance: 160.9
click at [617, 294] on div at bounding box center [177, 297] width 1004 height 11
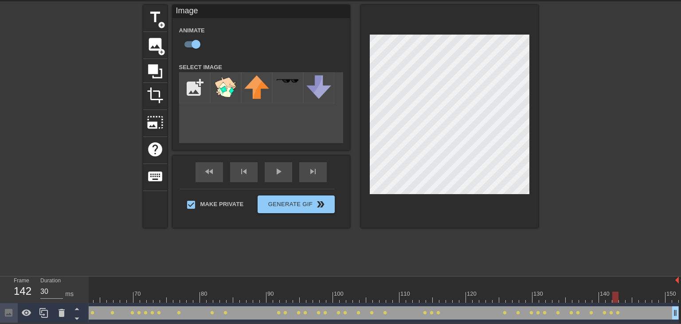
click at [623, 301] on div at bounding box center [177, 297] width 1004 height 11
drag, startPoint x: 631, startPoint y: 295, endPoint x: 567, endPoint y: 180, distance: 132.6
click at [630, 294] on div at bounding box center [177, 297] width 1004 height 11
click at [636, 303] on div "Image drag_handle drag_handle lens lens lens lens lens lens lens lens lens lens…" at bounding box center [177, 313] width 1004 height 20
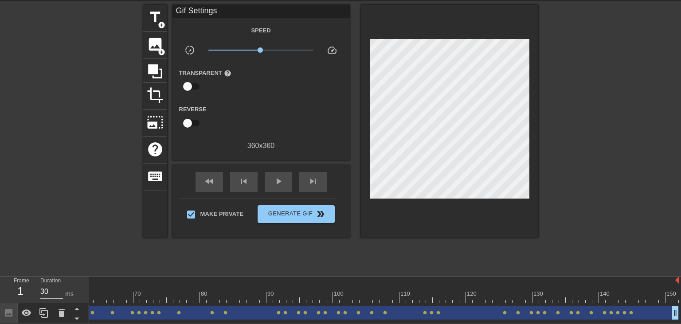
click at [643, 316] on div "Image drag_handle drag_handle" at bounding box center [177, 312] width 1004 height 13
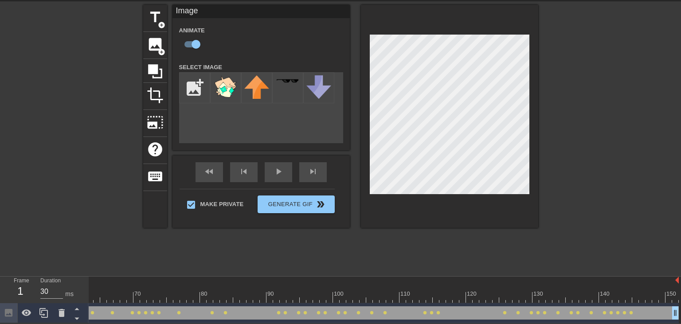
click at [636, 300] on div at bounding box center [177, 297] width 1004 height 11
drag, startPoint x: 643, startPoint y: 297, endPoint x: 533, endPoint y: 129, distance: 201.7
click at [643, 297] on div at bounding box center [177, 297] width 1004 height 11
click at [651, 299] on div at bounding box center [177, 297] width 1004 height 11
click at [655, 298] on div at bounding box center [177, 297] width 1004 height 11
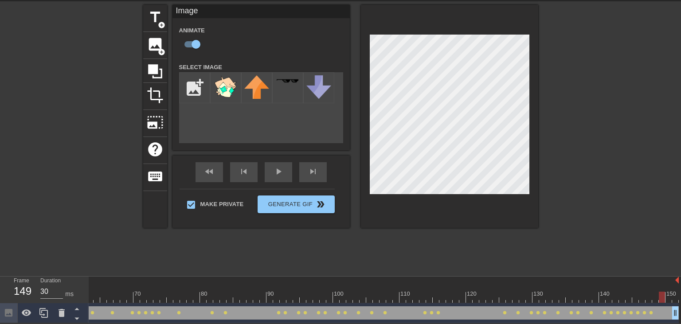
click at [665, 294] on div at bounding box center [177, 297] width 1004 height 11
click at [276, 172] on div "play_arrow" at bounding box center [278, 172] width 27 height 20
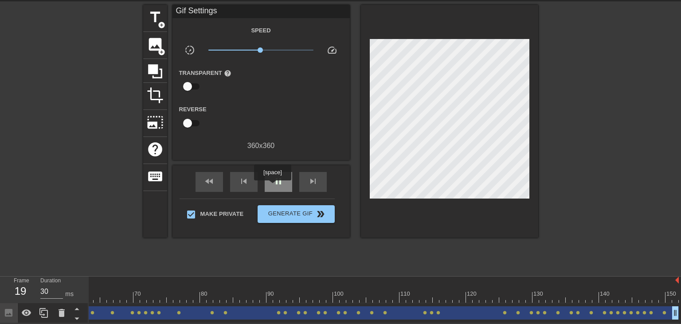
type input "70"
click at [272, 187] on div "pause" at bounding box center [278, 182] width 27 height 20
click at [298, 210] on span "Generate Gif double_arrow" at bounding box center [296, 214] width 70 height 11
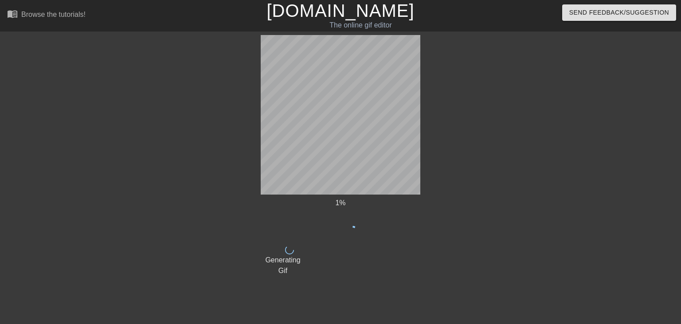
scroll to position [0, 0]
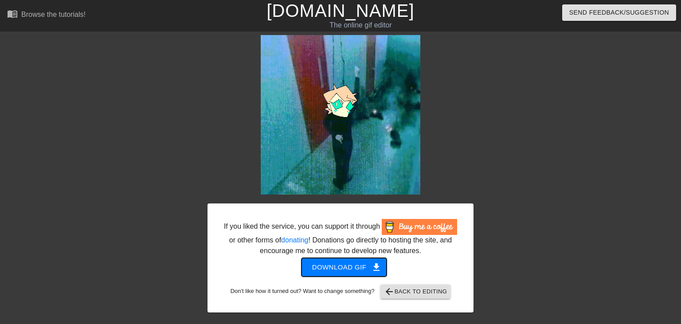
click at [339, 263] on span "Download gif get_app" at bounding box center [344, 268] width 64 height 12
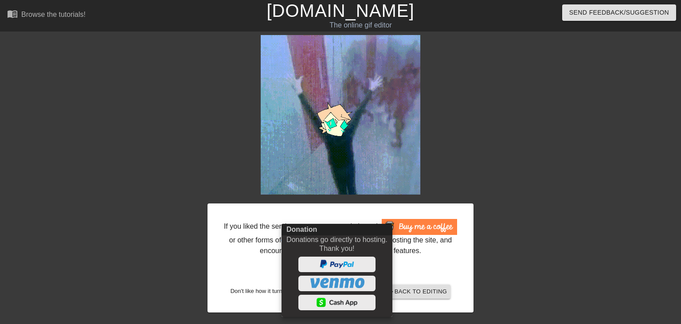
click at [363, 9] on div at bounding box center [340, 162] width 681 height 324
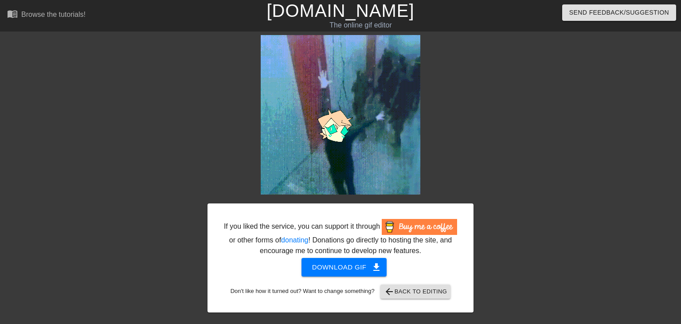
click at [365, 8] on link "[DOMAIN_NAME]" at bounding box center [340, 11] width 148 height 20
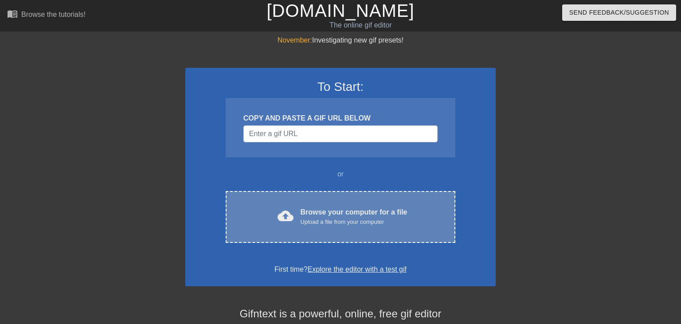
click at [349, 220] on div "Upload a file from your computer" at bounding box center [354, 222] width 107 height 9
click at [317, 200] on div "cloud_upload Browse your computer for a file Upload a file from your computer C…" at bounding box center [341, 217] width 230 height 52
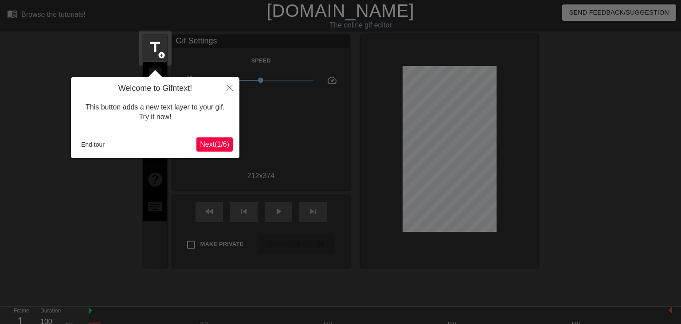
scroll to position [21, 0]
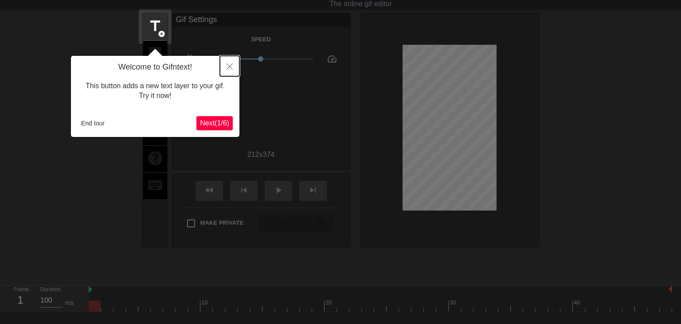
click at [232, 59] on button "Close" at bounding box center [230, 66] width 20 height 20
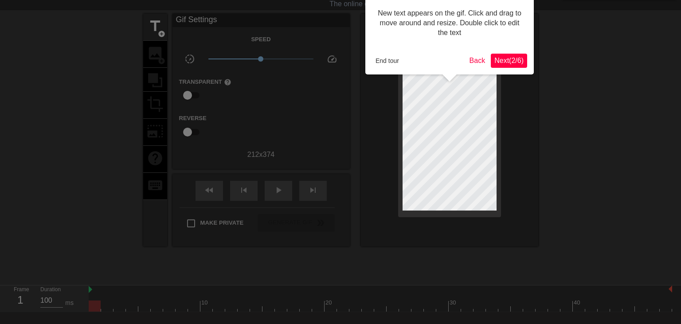
scroll to position [0, 0]
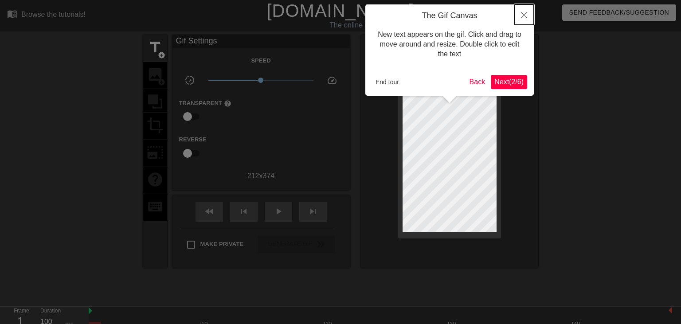
click at [524, 16] on icon "Close" at bounding box center [524, 15] width 6 height 6
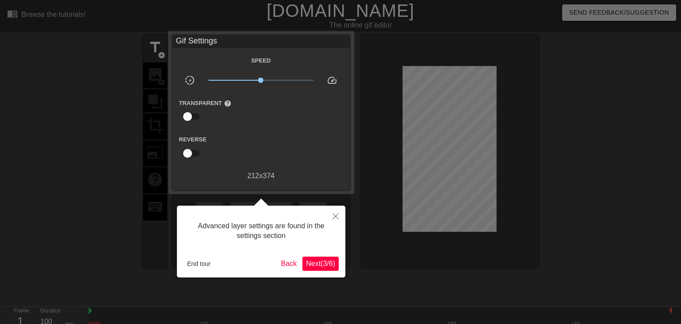
scroll to position [21, 0]
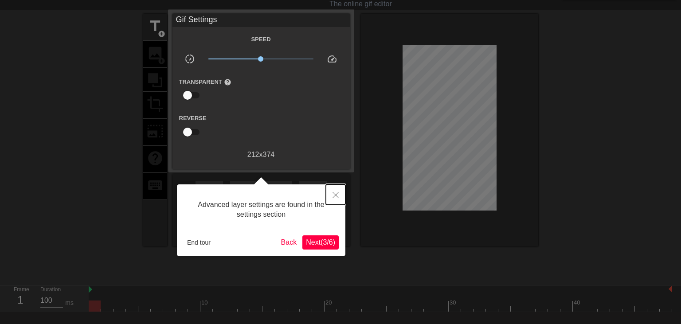
click at [333, 200] on button "Close" at bounding box center [336, 194] width 20 height 20
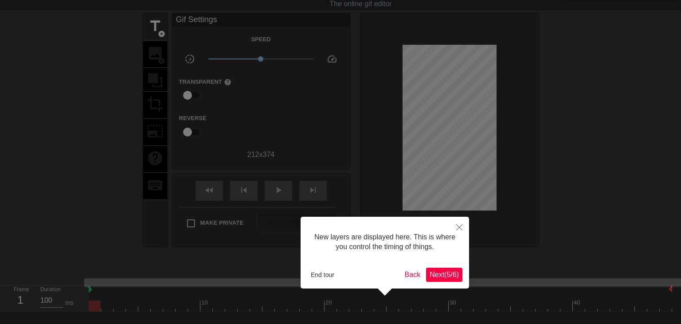
click at [434, 278] on span "Next ( 5 / 6 )" at bounding box center [444, 275] width 29 height 8
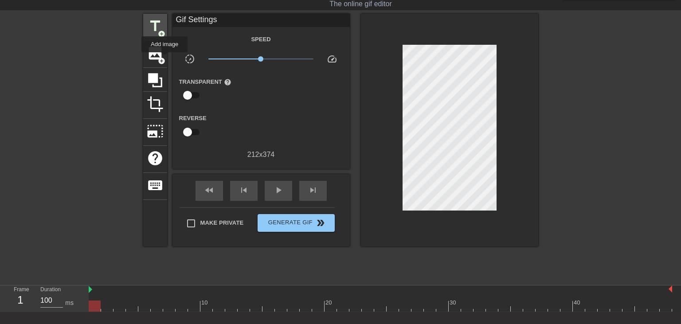
drag, startPoint x: 165, startPoint y: 59, endPoint x: 145, endPoint y: 33, distance: 32.2
click at [145, 33] on div "title add_circle image add_circle crop photo_size_select_large help keyboard" at bounding box center [155, 130] width 24 height 233
click at [152, 55] on span "image" at bounding box center [155, 53] width 17 height 17
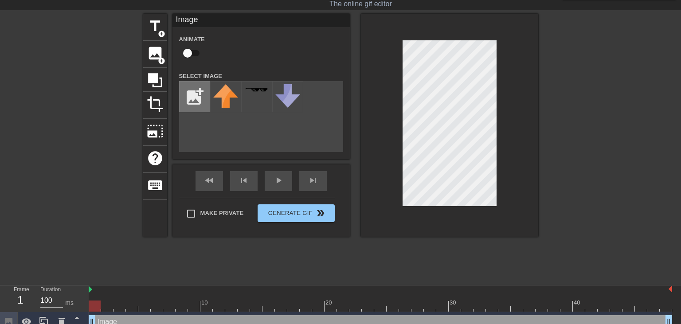
drag, startPoint x: 195, startPoint y: 95, endPoint x: 199, endPoint y: 90, distance: 6.7
click at [198, 91] on input "file" at bounding box center [195, 97] width 30 height 30
type input "C:\fakepath\Illustration163_2.png"
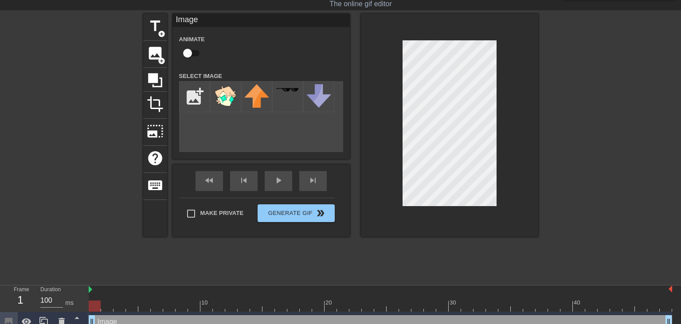
click at [618, 157] on div at bounding box center [615, 147] width 133 height 266
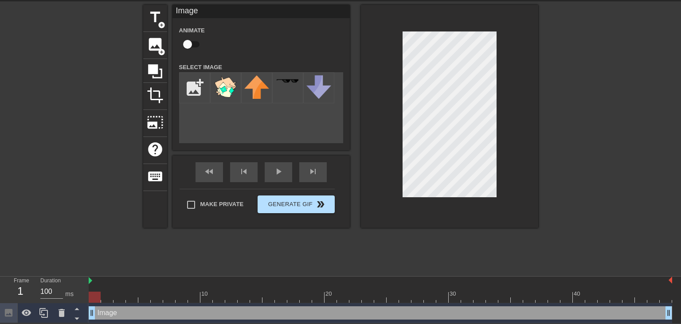
scroll to position [31, 0]
click at [62, 308] on icon at bounding box center [61, 313] width 11 height 11
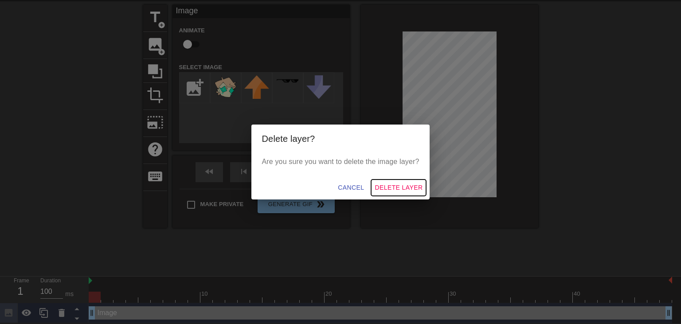
click at [404, 184] on span "Delete Layer" at bounding box center [399, 187] width 48 height 11
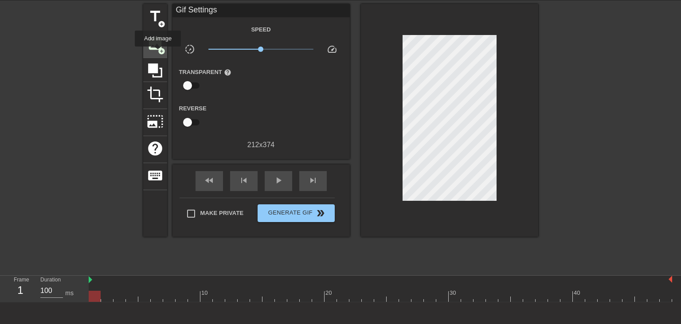
click at [157, 47] on span "image" at bounding box center [155, 43] width 17 height 17
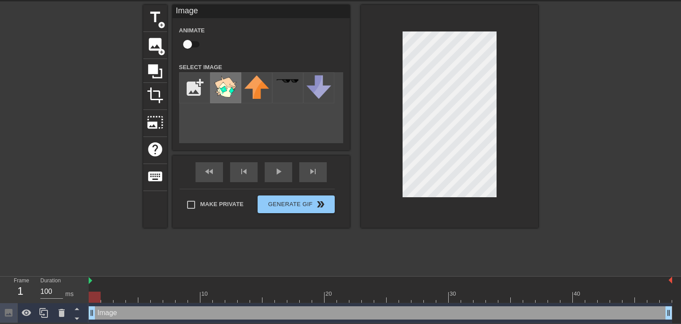
click at [222, 90] on img at bounding box center [225, 86] width 25 height 23
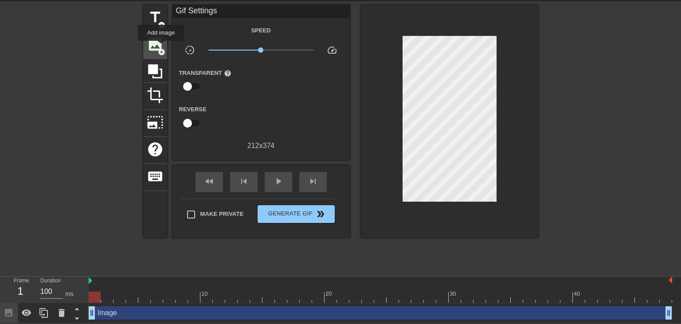
click at [161, 48] on span "add_circle" at bounding box center [162, 52] width 8 height 8
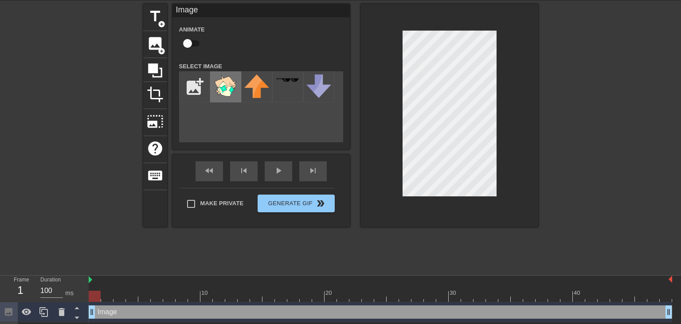
click at [223, 91] on img at bounding box center [225, 85] width 25 height 23
click at [497, 42] on div at bounding box center [449, 115] width 177 height 223
drag, startPoint x: 189, startPoint y: 44, endPoint x: 201, endPoint y: 67, distance: 25.6
click at [190, 44] on input "checkbox" at bounding box center [187, 43] width 51 height 17
checkbox input "true"
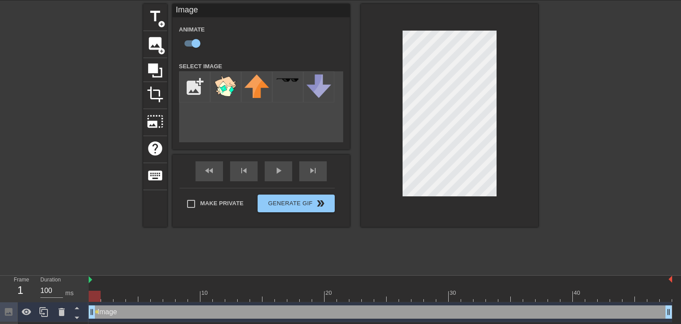
click at [104, 299] on div at bounding box center [381, 296] width 584 height 11
drag, startPoint x: 121, startPoint y: 290, endPoint x: 126, endPoint y: 290, distance: 4.9
click at [124, 290] on div at bounding box center [120, 290] width 12 height 11
click at [134, 296] on div at bounding box center [381, 296] width 584 height 11
click at [146, 298] on div at bounding box center [381, 296] width 584 height 11
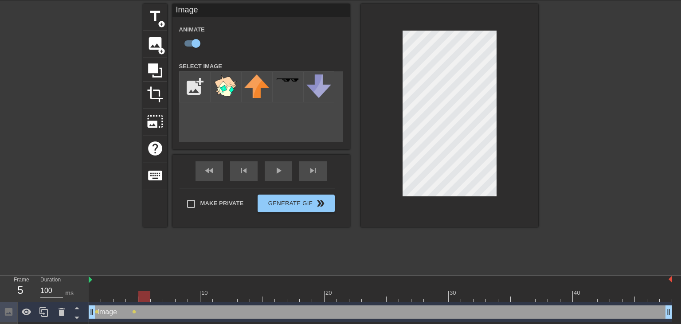
click at [158, 297] on div at bounding box center [381, 296] width 584 height 11
click at [166, 297] on div at bounding box center [381, 296] width 584 height 11
click at [180, 299] on div at bounding box center [381, 296] width 584 height 11
click at [193, 300] on div at bounding box center [381, 296] width 584 height 11
click at [207, 295] on div at bounding box center [381, 296] width 584 height 11
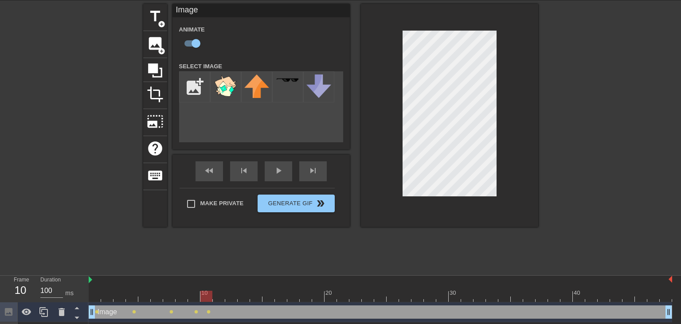
click at [219, 295] on div at bounding box center [381, 296] width 584 height 11
click at [231, 295] on div at bounding box center [381, 296] width 584 height 11
click at [240, 297] on div at bounding box center [381, 296] width 584 height 11
click at [260, 295] on div at bounding box center [381, 296] width 584 height 11
click at [272, 296] on div at bounding box center [381, 296] width 584 height 11
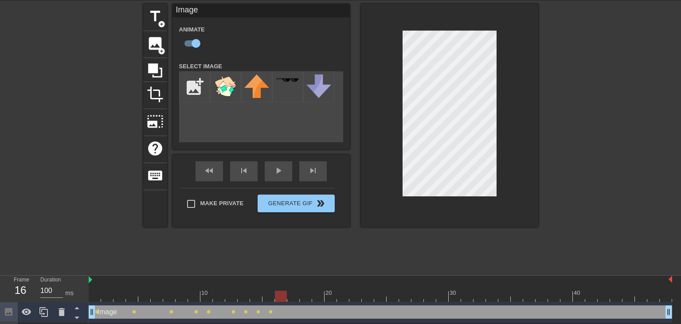
click at [283, 296] on div at bounding box center [381, 296] width 584 height 11
click at [295, 301] on div at bounding box center [381, 296] width 584 height 11
click at [310, 297] on div at bounding box center [381, 296] width 584 height 11
click at [321, 299] on div at bounding box center [381, 296] width 584 height 11
click at [333, 297] on div at bounding box center [381, 296] width 584 height 11
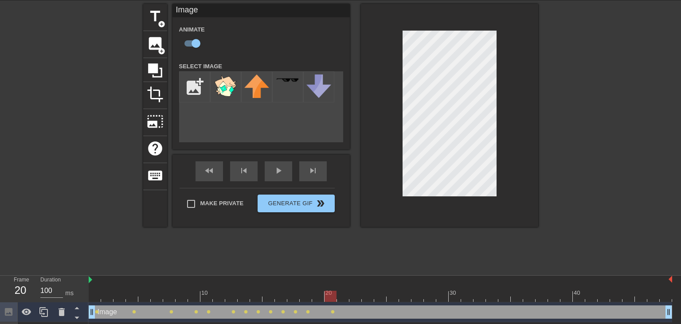
click at [340, 296] on div at bounding box center [381, 296] width 584 height 11
click at [355, 297] on div at bounding box center [381, 296] width 584 height 11
click at [366, 303] on div "Image drag_handle drag_handle lens lens lens lens lens lens lens lens lens lens…" at bounding box center [381, 312] width 584 height 20
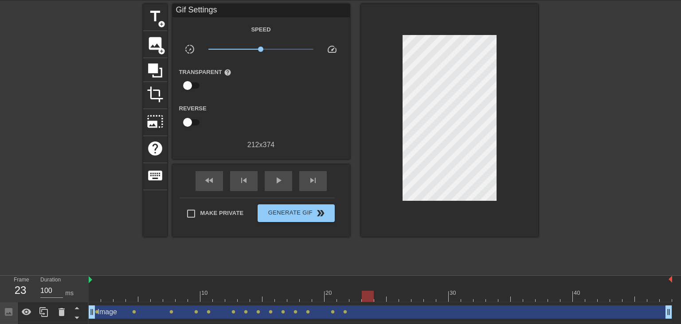
click at [368, 297] on div at bounding box center [381, 296] width 584 height 11
click at [382, 298] on div at bounding box center [381, 296] width 584 height 11
click at [395, 297] on div at bounding box center [381, 296] width 584 height 11
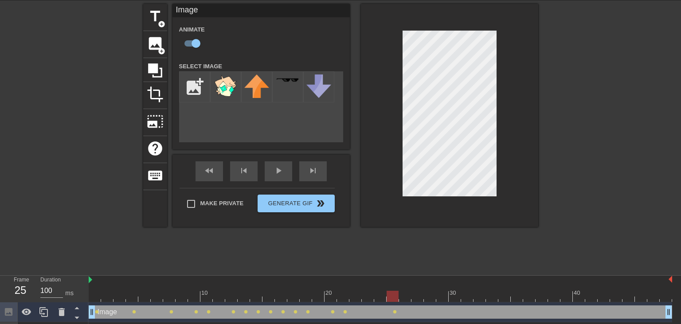
click at [352, 295] on div at bounding box center [381, 296] width 584 height 11
click at [600, 89] on div "title add_circle image add_circle crop photo_size_select_large help keyboard Im…" at bounding box center [340, 137] width 681 height 266
click at [366, 295] on div at bounding box center [381, 296] width 584 height 11
click at [382, 294] on div at bounding box center [381, 296] width 584 height 11
click at [392, 294] on div at bounding box center [381, 296] width 584 height 11
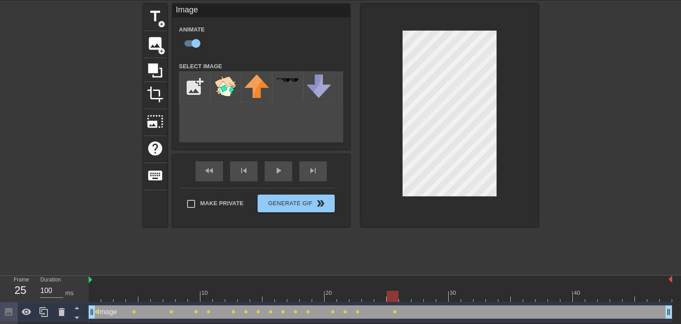
click at [408, 299] on div at bounding box center [381, 296] width 584 height 11
drag, startPoint x: 421, startPoint y: 298, endPoint x: 426, endPoint y: 295, distance: 6.2
click at [421, 298] on div at bounding box center [381, 296] width 584 height 11
click at [427, 297] on div at bounding box center [381, 296] width 584 height 11
click at [443, 298] on div at bounding box center [381, 296] width 584 height 11
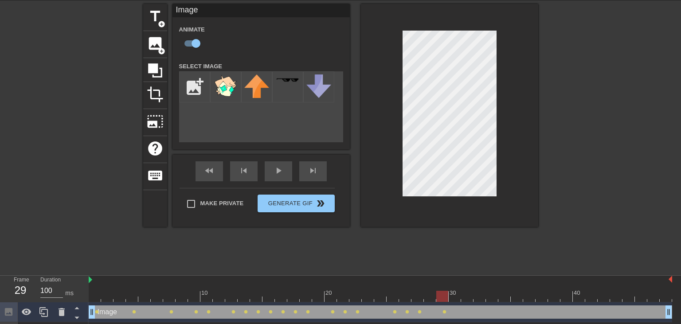
click at [453, 297] on div at bounding box center [381, 296] width 584 height 11
click at [467, 297] on div at bounding box center [381, 296] width 584 height 11
click at [480, 295] on div at bounding box center [381, 296] width 584 height 11
click at [496, 295] on div at bounding box center [381, 296] width 584 height 11
click at [508, 294] on div at bounding box center [381, 296] width 584 height 11
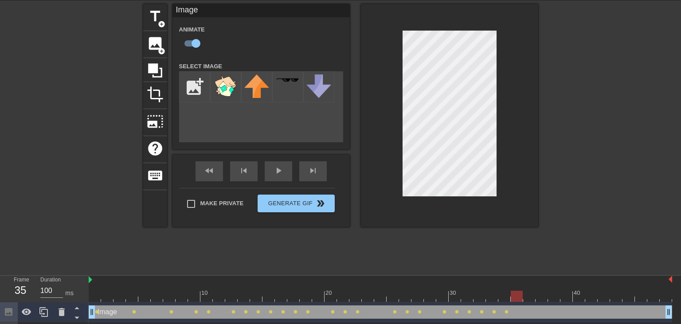
click at [517, 304] on div "10 20 30 40 Image drag_handle drag_handle lens lens lens lens lens lens lens le…" at bounding box center [385, 309] width 592 height 67
click at [532, 298] on div at bounding box center [381, 296] width 584 height 11
click at [540, 295] on div at bounding box center [381, 296] width 584 height 11
click at [558, 293] on div at bounding box center [381, 296] width 584 height 11
click at [563, 297] on div at bounding box center [381, 296] width 584 height 11
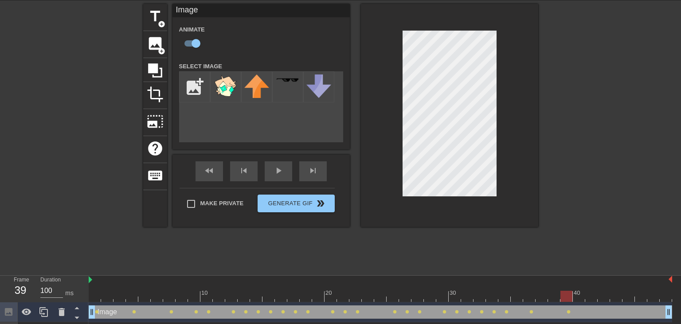
click at [581, 298] on div at bounding box center [381, 296] width 584 height 11
click at [593, 303] on div "Image drag_handle drag_handle lens lens lens lens lens lens lens lens lens lens…" at bounding box center [381, 312] width 584 height 20
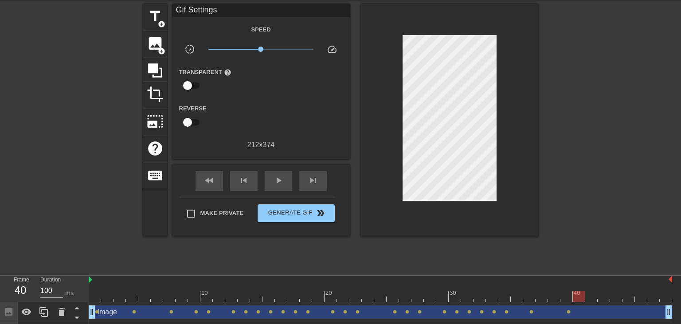
click at [594, 310] on div "Image drag_handle drag_handle" at bounding box center [381, 312] width 584 height 13
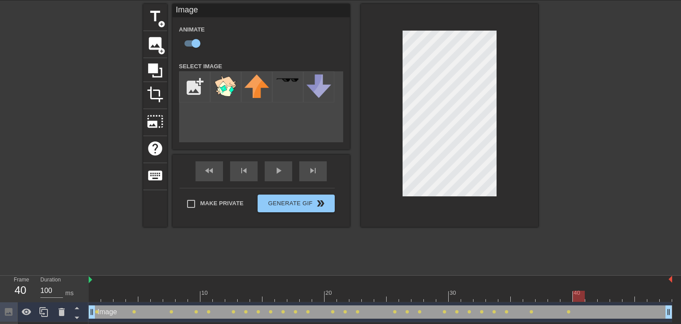
click at [593, 291] on div at bounding box center [381, 296] width 584 height 11
click at [603, 294] on div at bounding box center [381, 296] width 584 height 11
click at [614, 298] on div at bounding box center [381, 296] width 584 height 11
click at [627, 295] on div at bounding box center [381, 296] width 584 height 11
click at [638, 294] on div at bounding box center [381, 296] width 584 height 11
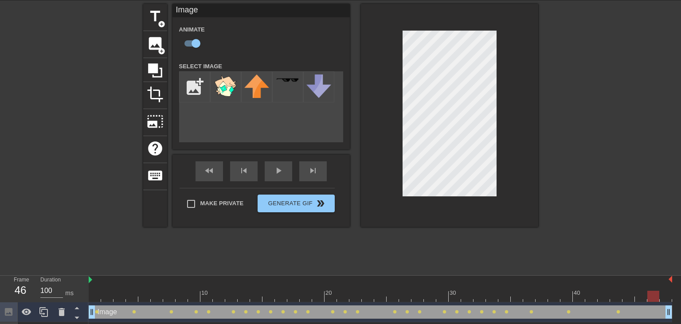
click at [655, 295] on div at bounding box center [381, 296] width 584 height 11
click at [666, 295] on div at bounding box center [381, 296] width 584 height 11
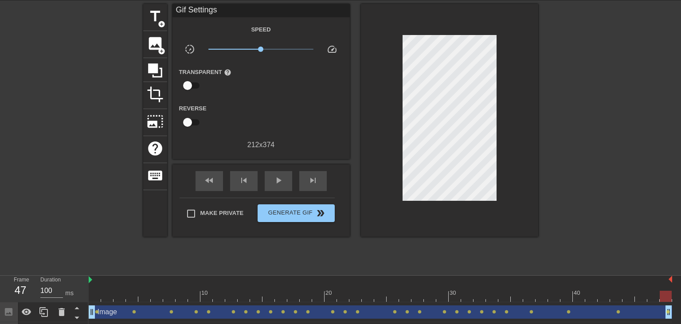
drag, startPoint x: 278, startPoint y: 168, endPoint x: 388, endPoint y: 205, distance: 115.3
click at [280, 169] on div "fast_rewind skip_previous play_arrow skip_next" at bounding box center [261, 181] width 145 height 33
click at [277, 181] on span "play_arrow" at bounding box center [278, 180] width 11 height 11
click at [284, 182] on div "pause" at bounding box center [278, 181] width 27 height 20
drag, startPoint x: 311, startPoint y: 216, endPoint x: 483, endPoint y: 272, distance: 181.4
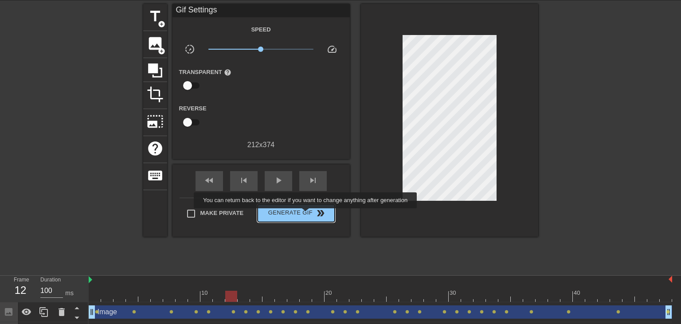
click at [311, 216] on span "Generate Gif double_arrow" at bounding box center [296, 213] width 70 height 11
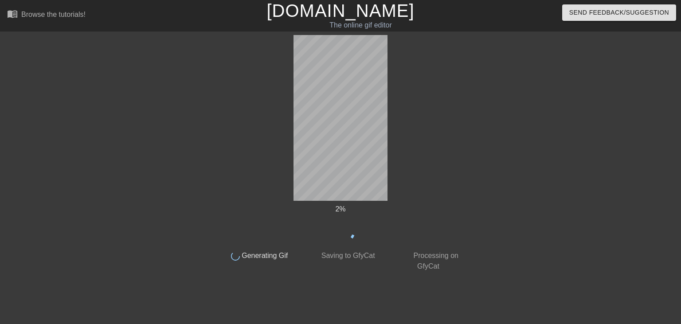
scroll to position [0, 0]
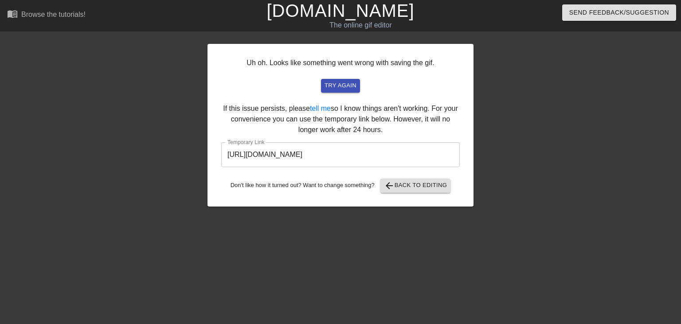
click at [398, 155] on input "https://www.gifntext.com/temp_generations/5i3hT4sK.gif" at bounding box center [340, 154] width 239 height 25
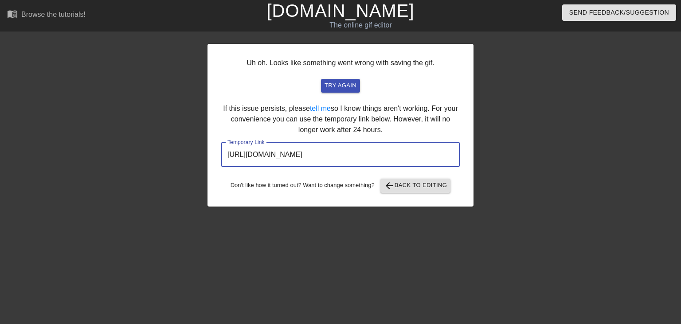
drag, startPoint x: 416, startPoint y: 157, endPoint x: 203, endPoint y: 140, distance: 213.5
click at [221, 142] on input "https://www.gifntext.com/temp_generations/5i3hT4sK.gif" at bounding box center [340, 154] width 239 height 25
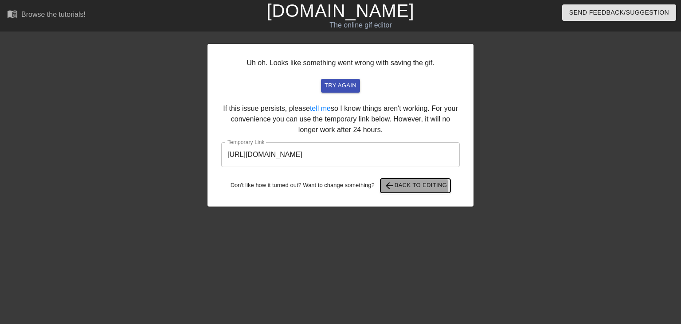
click at [395, 188] on span "arrow_back" at bounding box center [389, 185] width 11 height 11
